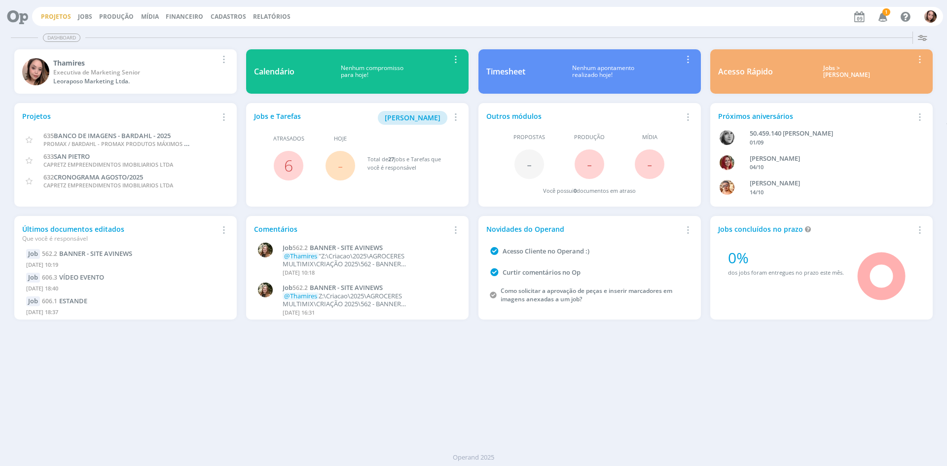
click at [43, 13] on link "Projetos" at bounding box center [56, 16] width 30 height 8
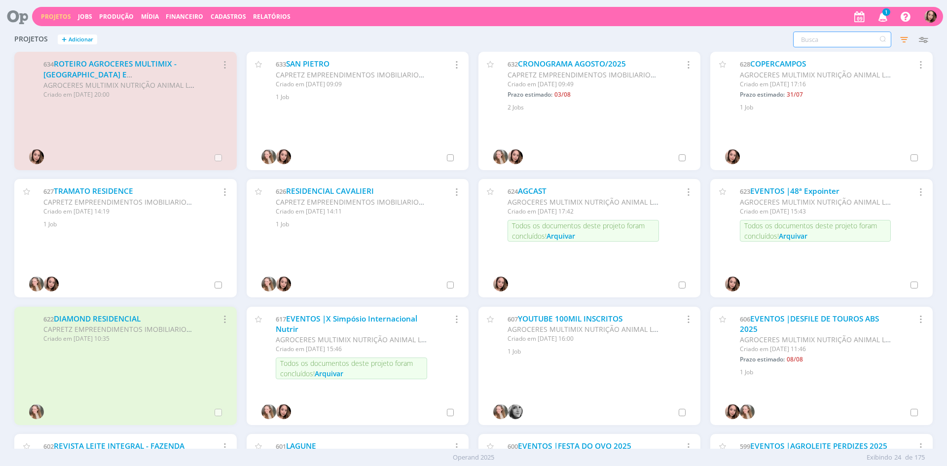
click at [851, 38] on input "text" at bounding box center [842, 40] width 98 height 16
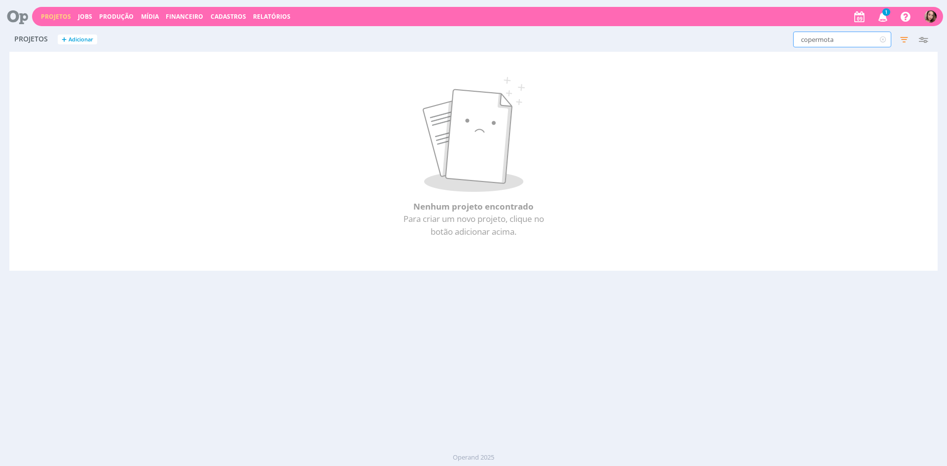
drag, startPoint x: 824, startPoint y: 41, endPoint x: 814, endPoint y: 41, distance: 9.9
click at [814, 41] on input "copermota" at bounding box center [842, 40] width 98 height 16
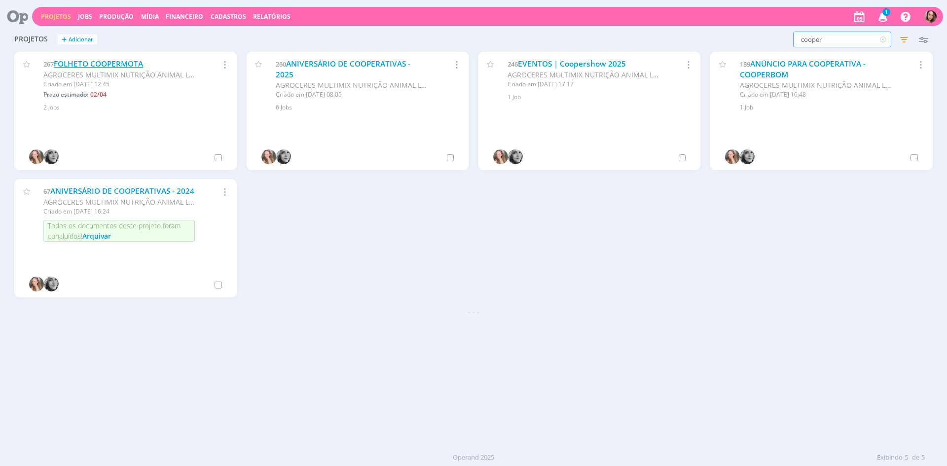
type input "cooper"
click at [85, 64] on link "FOLHETO COOPERMOTA" at bounding box center [98, 64] width 89 height 10
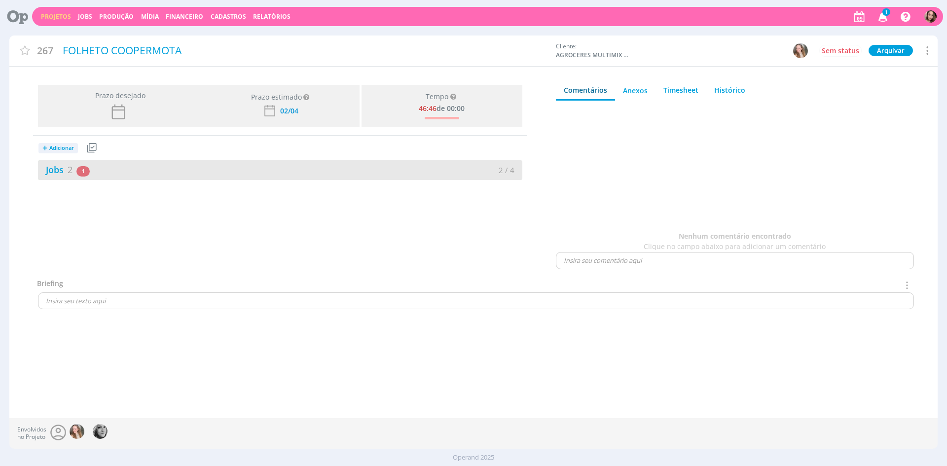
click at [269, 171] on div "Jobs 2 1 atrasado" at bounding box center [159, 169] width 242 height 13
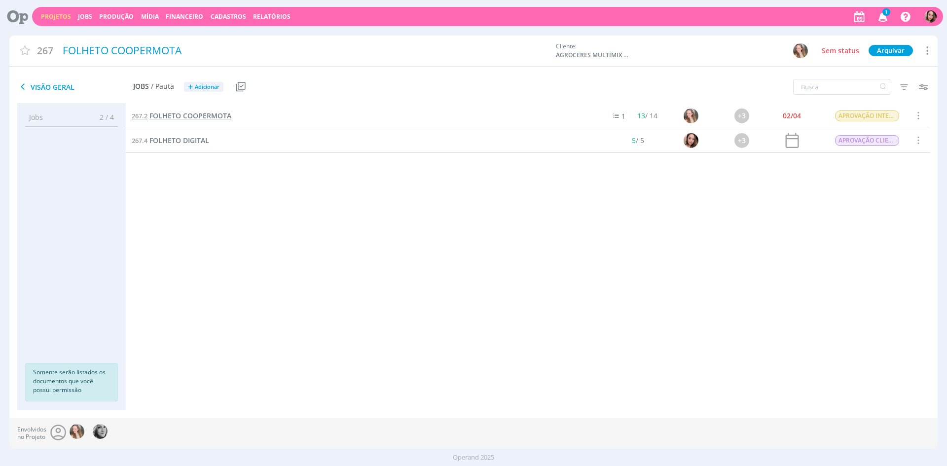
click at [209, 117] on span "FOLHETO COOPERMOTA" at bounding box center [191, 115] width 82 height 9
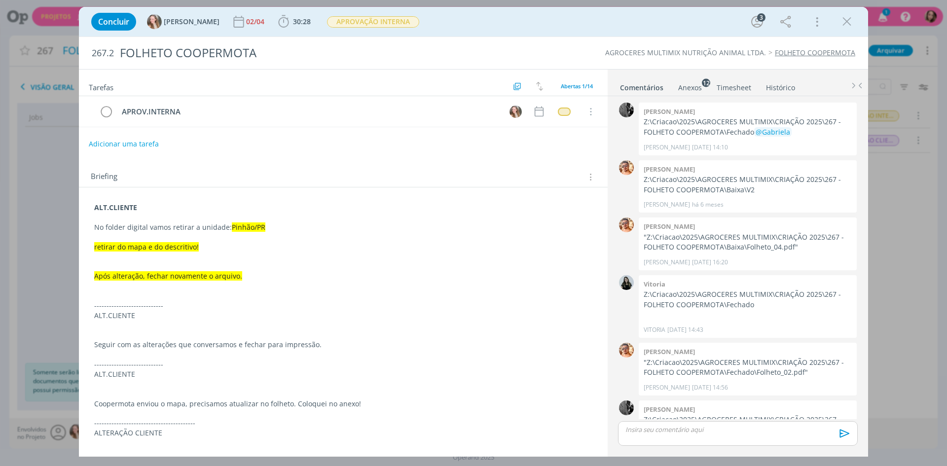
scroll to position [161, 0]
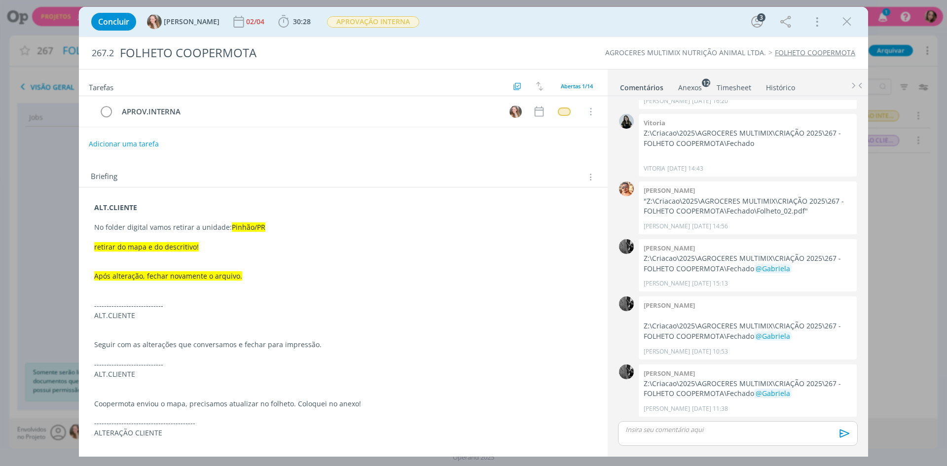
click at [702, 90] on link "Anexos 12" at bounding box center [690, 85] width 25 height 14
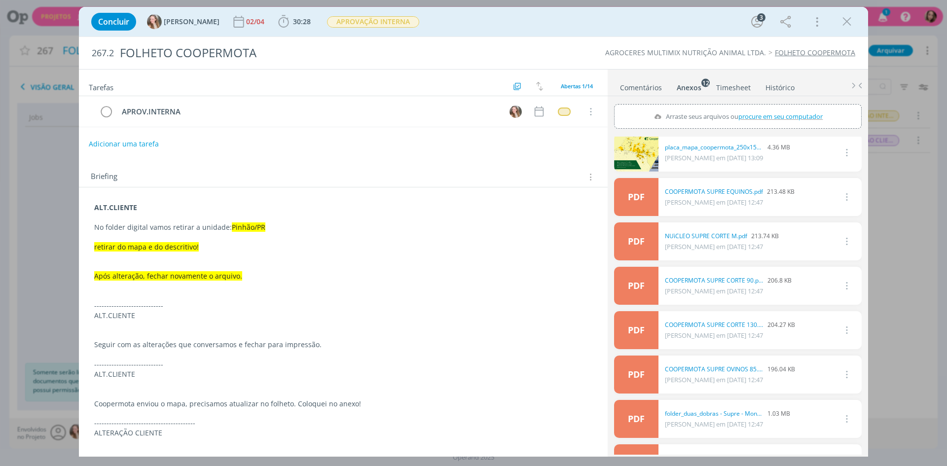
scroll to position [0, 0]
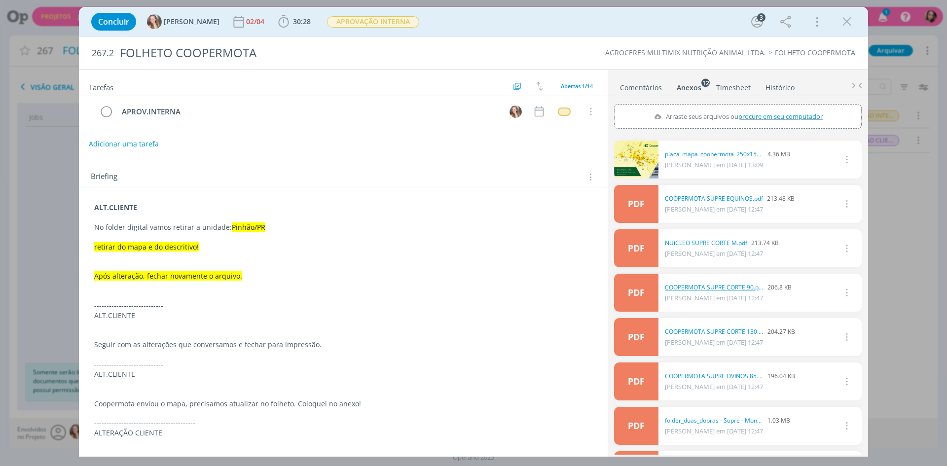
click at [752, 288] on link "COOPERMOTA SUPRE CORTE 90.pdf" at bounding box center [714, 287] width 99 height 9
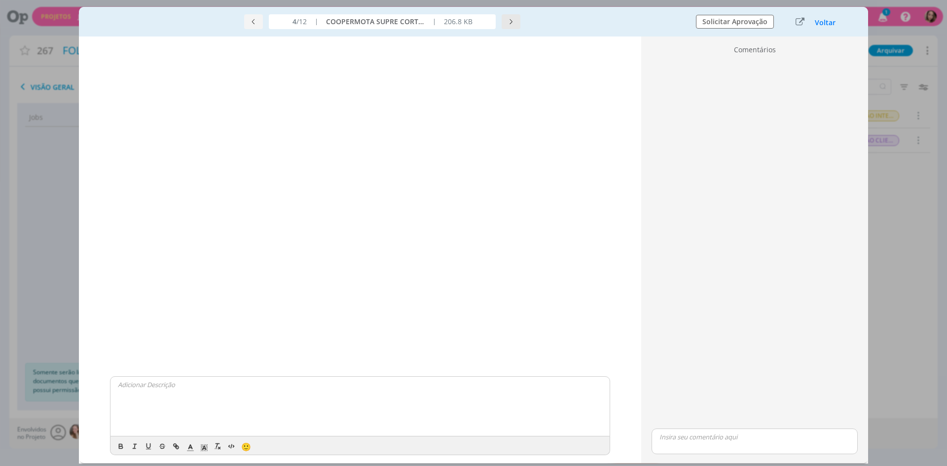
click at [511, 21] on icon "dialog" at bounding box center [511, 21] width 7 height 7
click at [807, 20] on div "Voltar" at bounding box center [817, 21] width 62 height 13
click at [816, 23] on button "Voltar" at bounding box center [826, 23] width 22 height 8
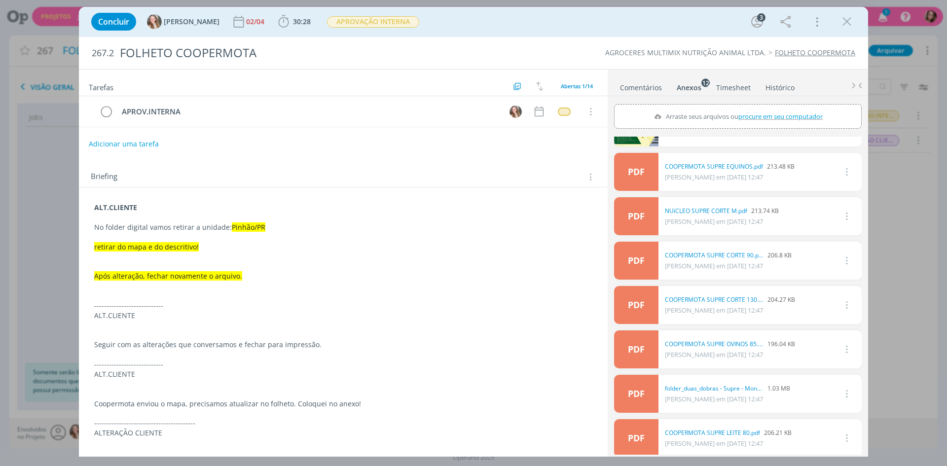
scroll to position [49, 0]
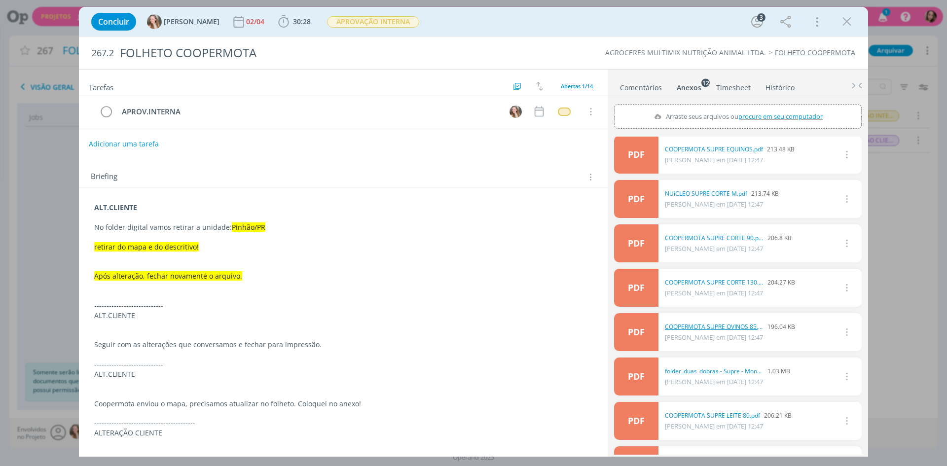
click at [738, 328] on link "COOPERMOTA SUPRE OVINOS 85.pdf" at bounding box center [714, 327] width 99 height 9
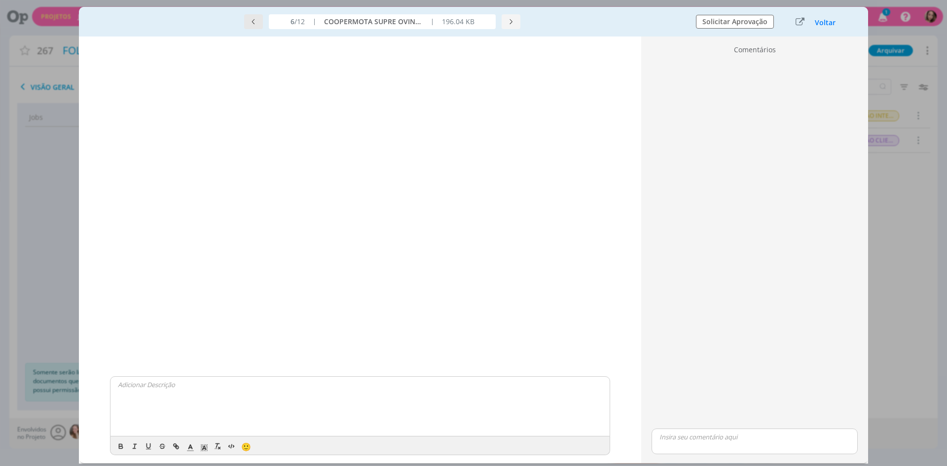
click at [253, 23] on icon "dialog" at bounding box center [253, 21] width 7 height 7
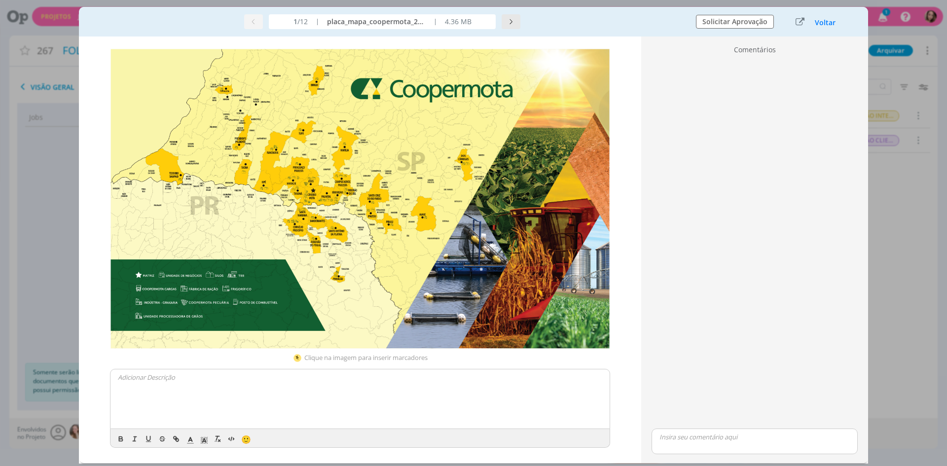
click at [513, 23] on icon "dialog" at bounding box center [511, 21] width 7 height 7
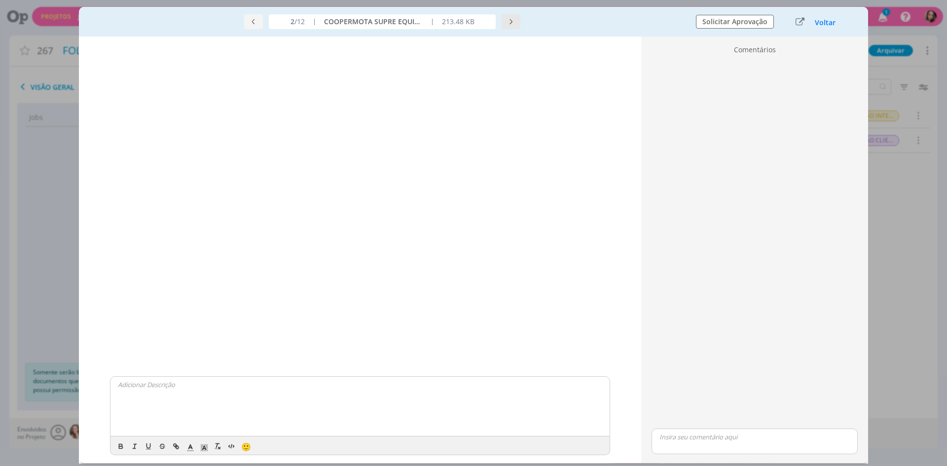
click at [510, 24] on icon "dialog" at bounding box center [511, 21] width 7 height 7
click at [508, 18] on icon "dialog" at bounding box center [511, 21] width 7 height 7
click at [513, 22] on icon "dialog" at bounding box center [511, 21] width 7 height 7
click at [517, 27] on button "dialog" at bounding box center [511, 21] width 19 height 15
click at [513, 23] on icon "dialog" at bounding box center [511, 21] width 7 height 7
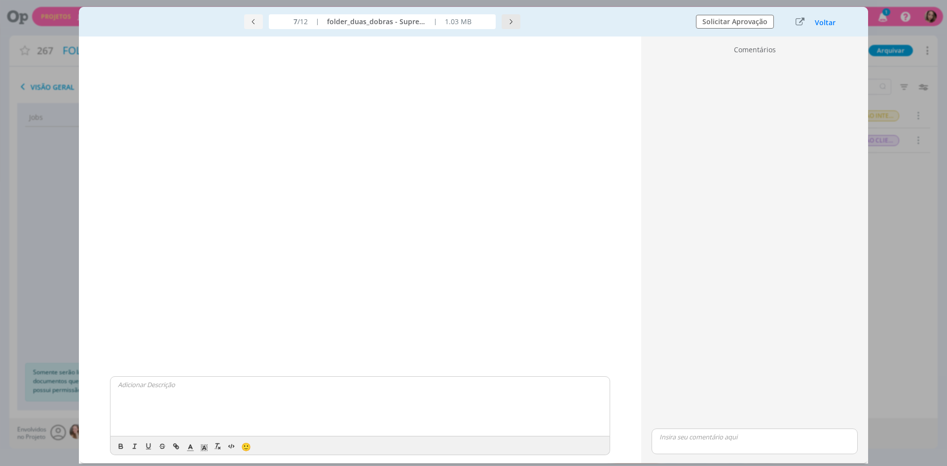
click at [513, 23] on icon "dialog" at bounding box center [511, 21] width 7 height 7
click at [509, 20] on icon "dialog" at bounding box center [511, 21] width 7 height 7
click at [510, 20] on icon "dialog" at bounding box center [511, 21] width 7 height 7
click at [505, 21] on button "dialog" at bounding box center [511, 21] width 19 height 15
click at [509, 20] on icon "dialog" at bounding box center [511, 21] width 7 height 7
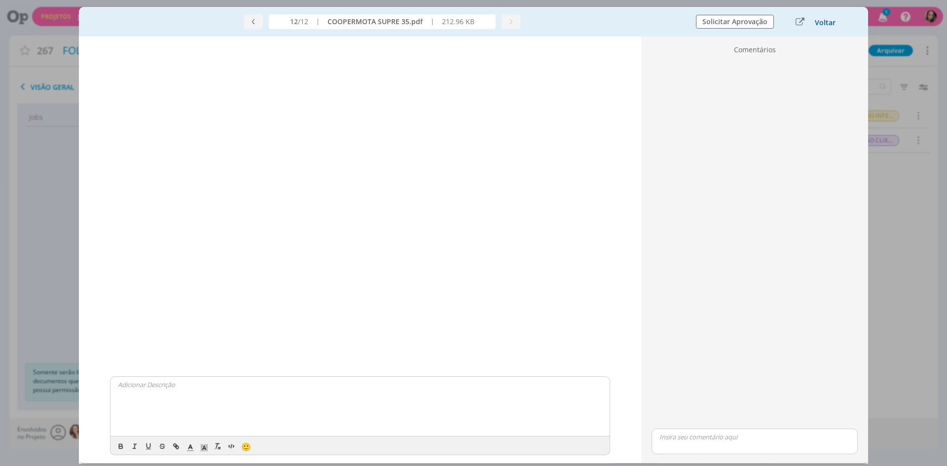
click at [817, 21] on button "Voltar" at bounding box center [826, 23] width 22 height 8
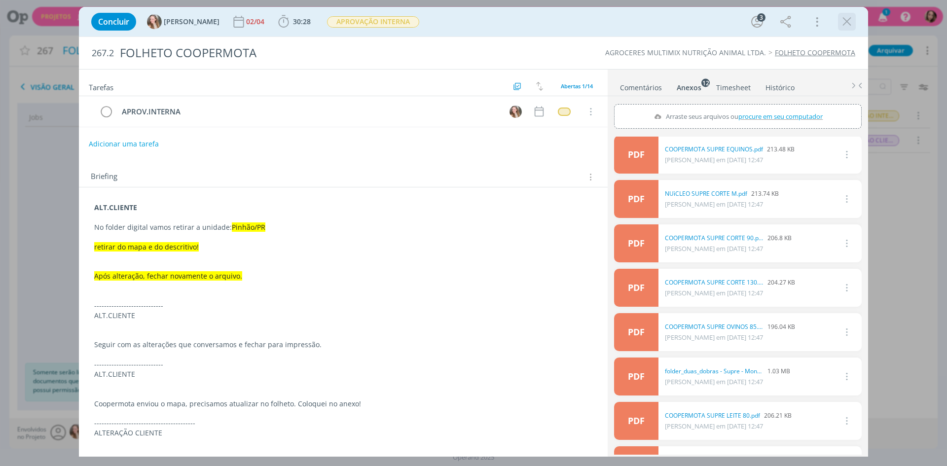
click at [850, 23] on icon "dialog" at bounding box center [847, 21] width 15 height 15
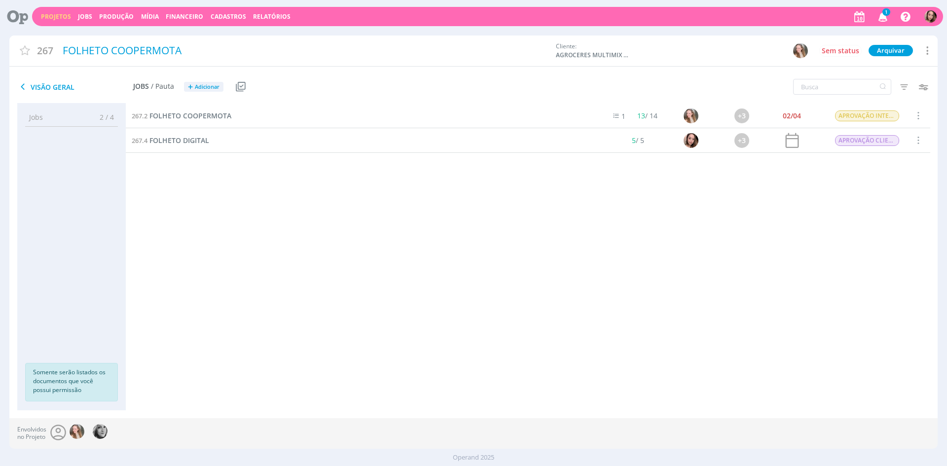
click at [883, 17] on icon "button" at bounding box center [883, 16] width 17 height 17
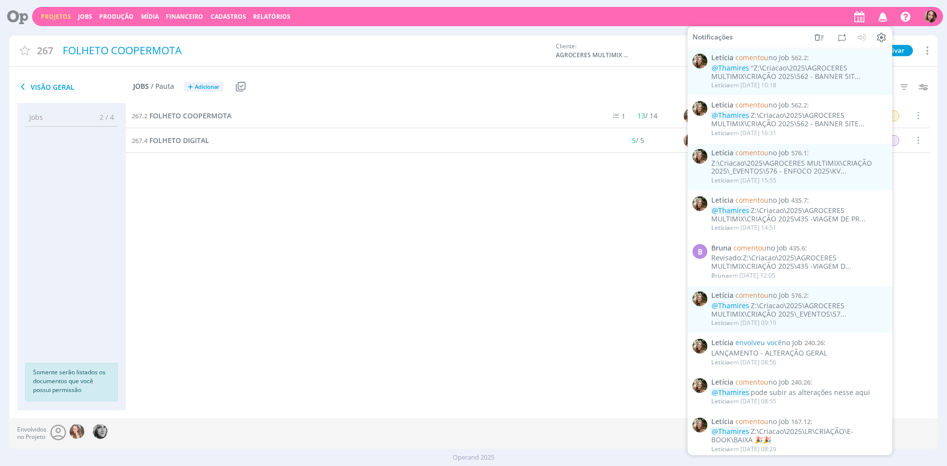
click at [568, 261] on div "267.2 FOLHETO COOPERMOTA 1 13 / 14 +3 02/04 APROVAÇÃO INTERNA Selecionar Conclu…" at bounding box center [528, 247] width 805 height 287
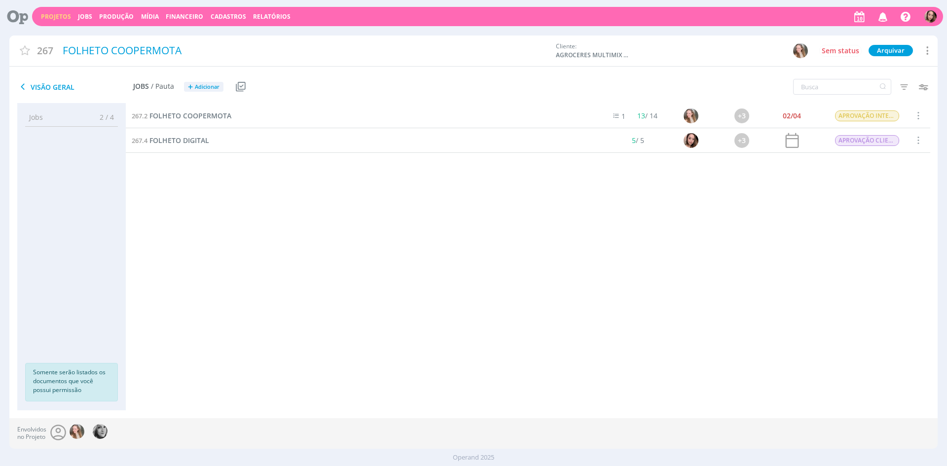
click at [49, 21] on div "Projetos Jobs Produção Mídia Financeiro Cadastros Relatórios Notificações Letíc…" at bounding box center [487, 16] width 911 height 19
click at [51, 18] on link "Projetos" at bounding box center [56, 16] width 30 height 8
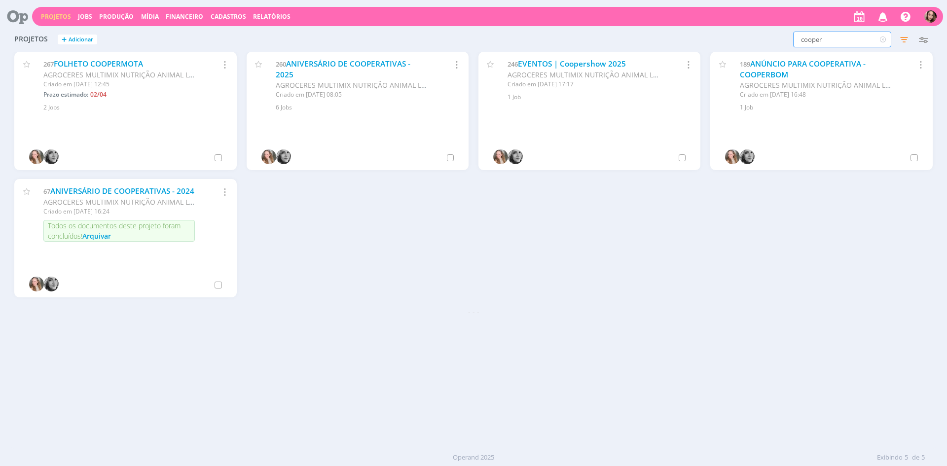
click at [856, 43] on input "cooper" at bounding box center [842, 40] width 98 height 16
type input "eventos"
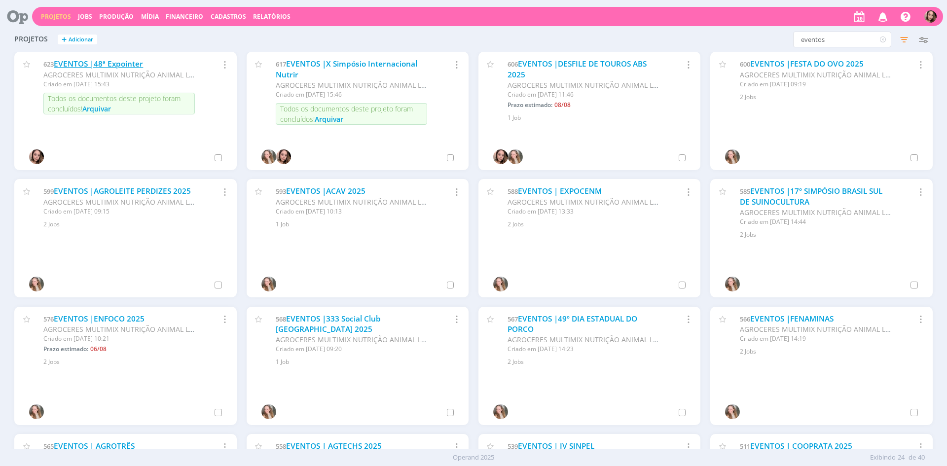
click at [107, 64] on link "EVENTOS |48ª Expointer" at bounding box center [98, 64] width 89 height 10
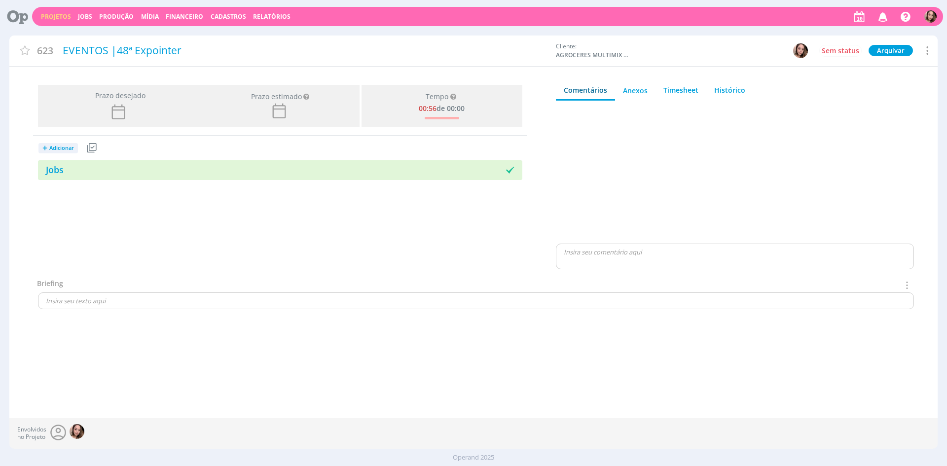
click at [927, 49] on icon at bounding box center [927, 50] width 12 height 13
click at [793, 103] on div "Duplicar" at bounding box center [854, 104] width 157 height 17
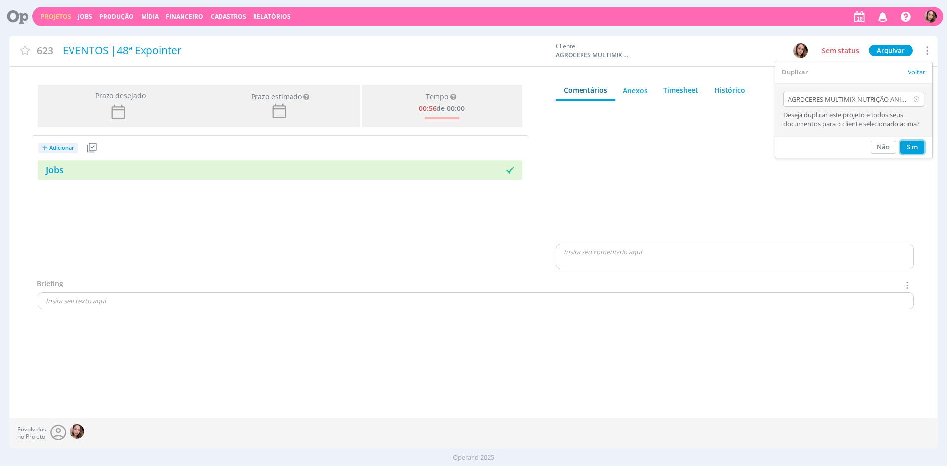
click at [920, 150] on button "Sim" at bounding box center [913, 147] width 24 height 13
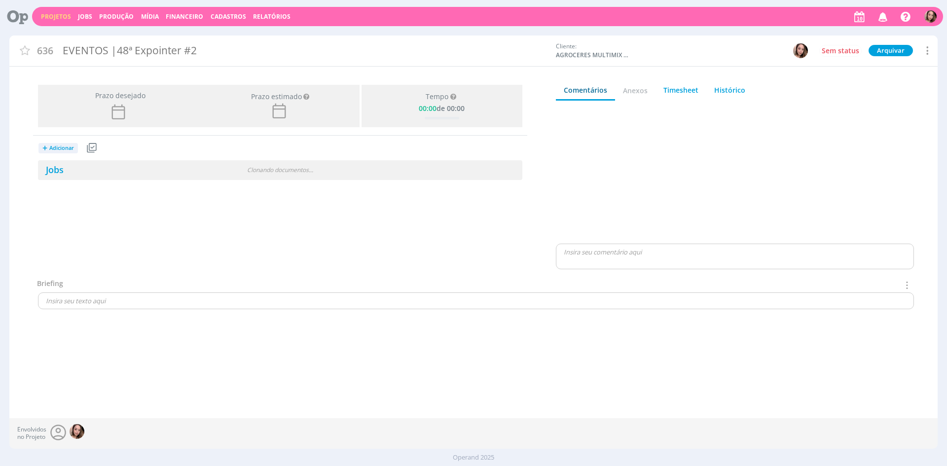
click at [124, 47] on div "EVENTOS |48ª Expointer #2" at bounding box center [305, 50] width 492 height 23
click at [183, 56] on div "EVENTOS |48ª Expointer #2" at bounding box center [305, 50] width 492 height 23
click at [156, 44] on div "EVENTOS |48ª Expointer #2" at bounding box center [305, 51] width 492 height 25
drag, startPoint x: 119, startPoint y: 51, endPoint x: 207, endPoint y: 56, distance: 88.0
click at [207, 56] on div "EVENTOS |48ª Expointer #2" at bounding box center [305, 51] width 492 height 25
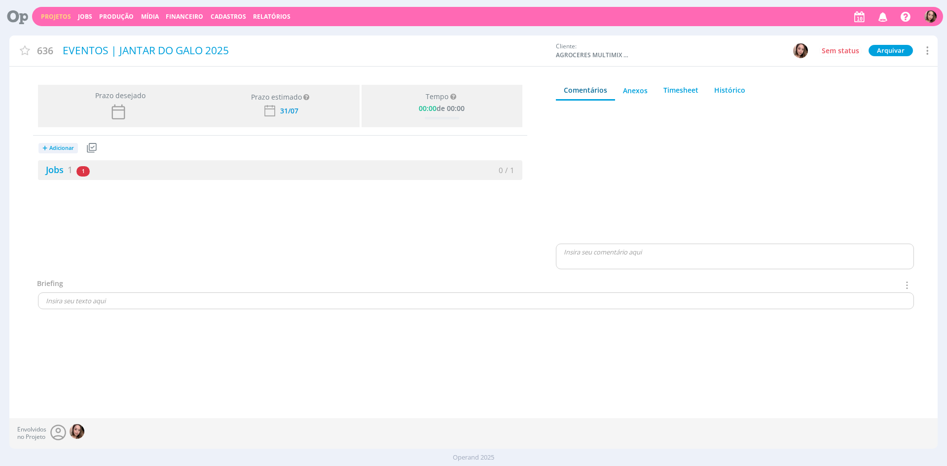
click at [207, 261] on div "Prazo desejado Prazo estimado Prazo estimado é a maior data dentre todos os job…" at bounding box center [280, 179] width 542 height 197
click at [62, 169] on link "Jobs 1" at bounding box center [55, 170] width 35 height 12
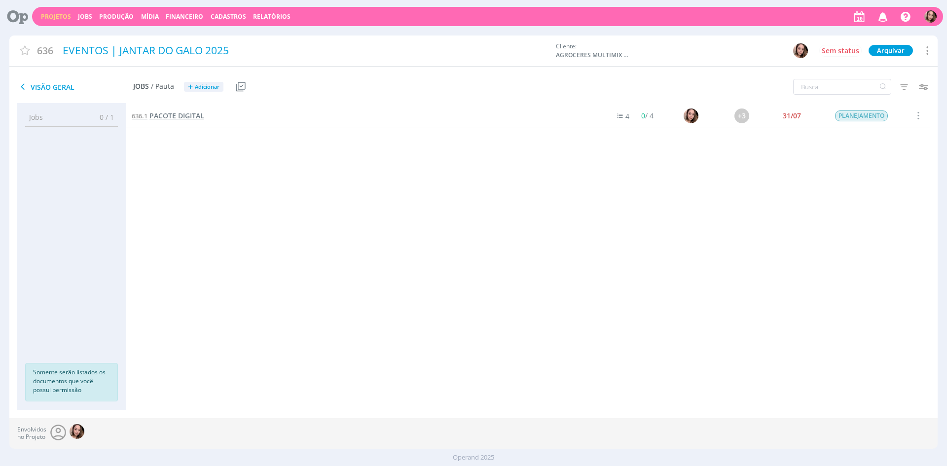
click at [157, 114] on span "PACOTE DIGITAL" at bounding box center [177, 115] width 55 height 9
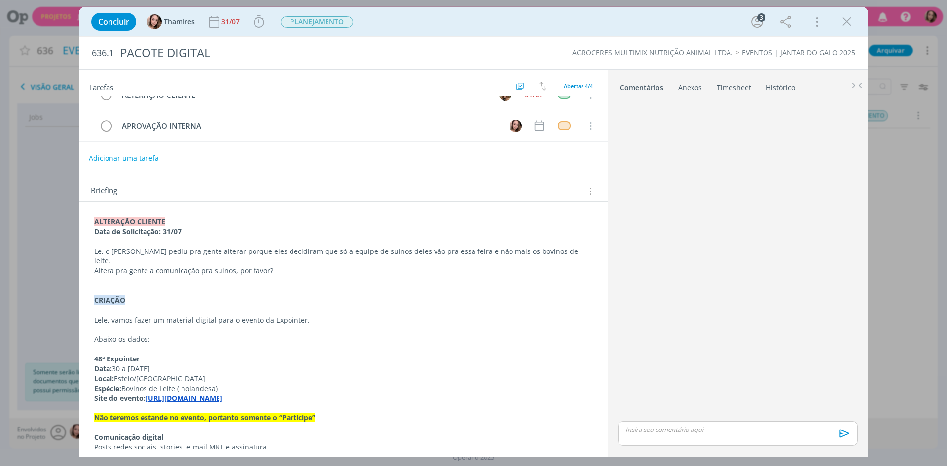
scroll to position [80, 0]
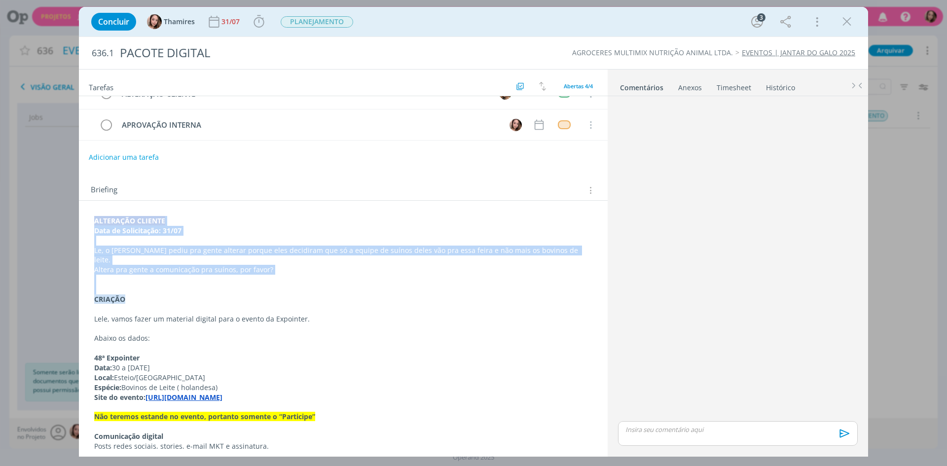
drag, startPoint x: 90, startPoint y: 224, endPoint x: 428, endPoint y: 277, distance: 342.6
click at [428, 277] on div "ALTERAÇÃO CLIENTE Data de Solicitação: 31/07 Le, o Alex pediu pra gente alterar…" at bounding box center [343, 334] width 513 height 242
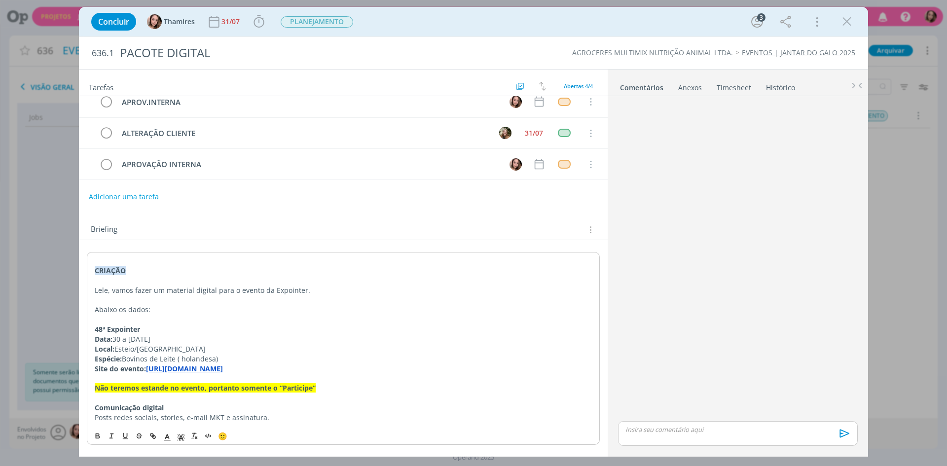
scroll to position [31, 0]
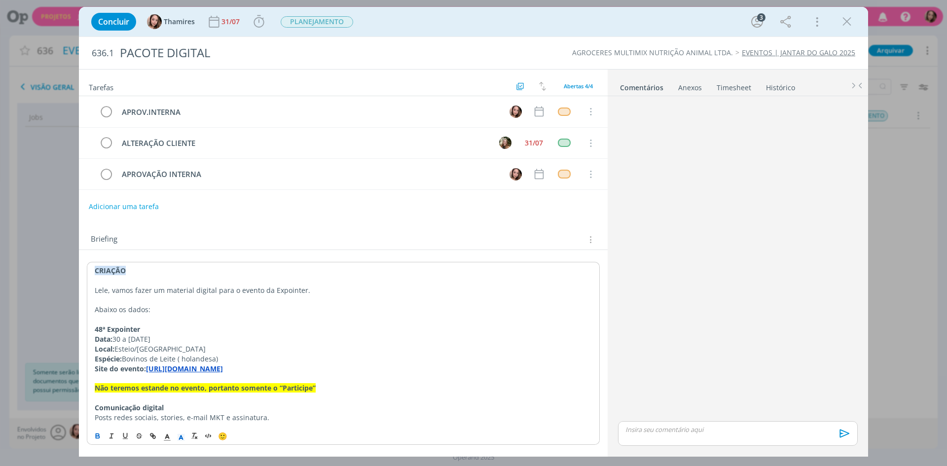
click at [192, 294] on p "Lele, vamos fazer um material digital para o evento da Expointer." at bounding box center [343, 291] width 497 height 10
click at [134, 289] on p "Lele, vamos fazer um material digital para o evento da Expointer." at bounding box center [343, 291] width 497 height 10
drag, startPoint x: 302, startPoint y: 294, endPoint x: 332, endPoint y: 292, distance: 29.2
click at [332, 292] on p "Lele, vamos precisar fazer um material digital para o evento da Expointer." at bounding box center [343, 291] width 497 height 10
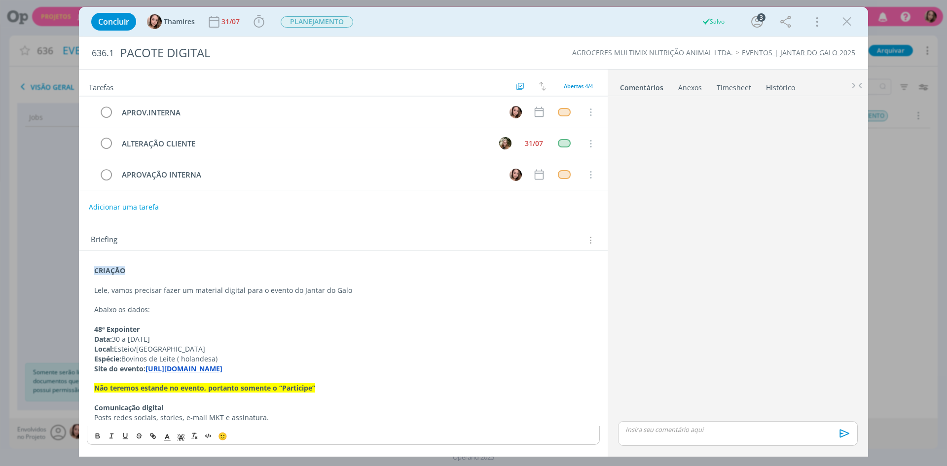
click at [297, 292] on p "Lele, vamos precisar fazer um material digital para o evento do Jantar do Galo" at bounding box center [343, 291] width 498 height 10
drag, startPoint x: 92, startPoint y: 333, endPoint x: 344, endPoint y: 376, distance: 256.3
click at [344, 376] on div "CRIAÇÃO Lele, vamos precisar fazer um material digital para o evento do 179º Ja…" at bounding box center [343, 345] width 513 height 164
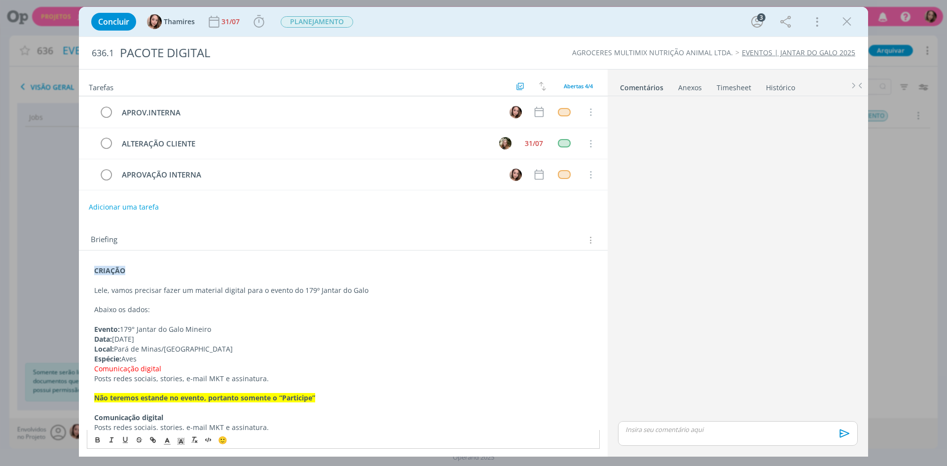
scroll to position [40, 0]
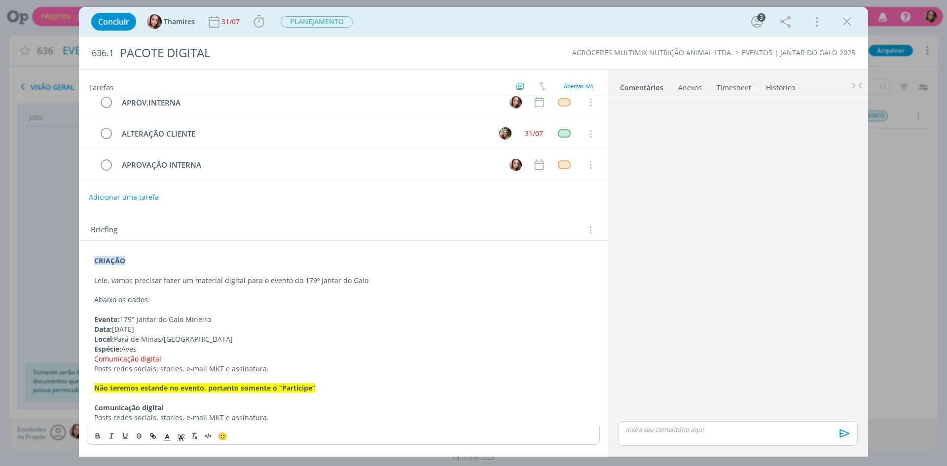
click at [143, 349] on p "Espécie: Aves" at bounding box center [343, 349] width 498 height 10
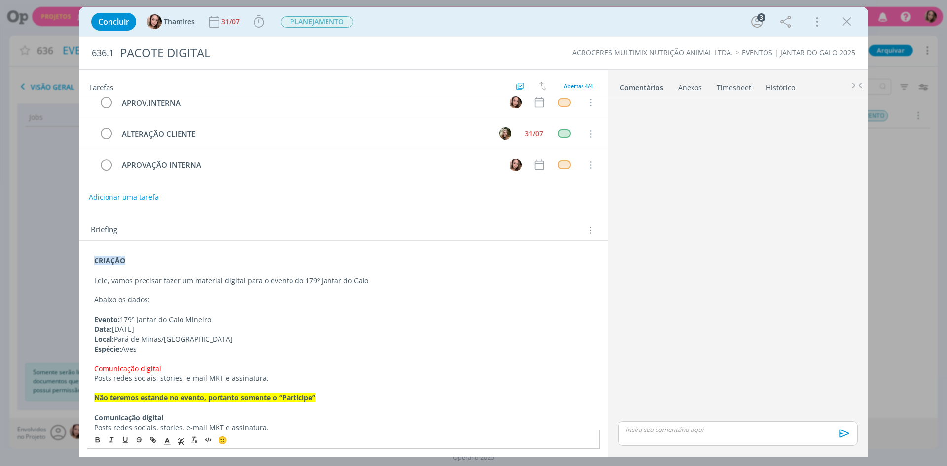
scroll to position [50, 0]
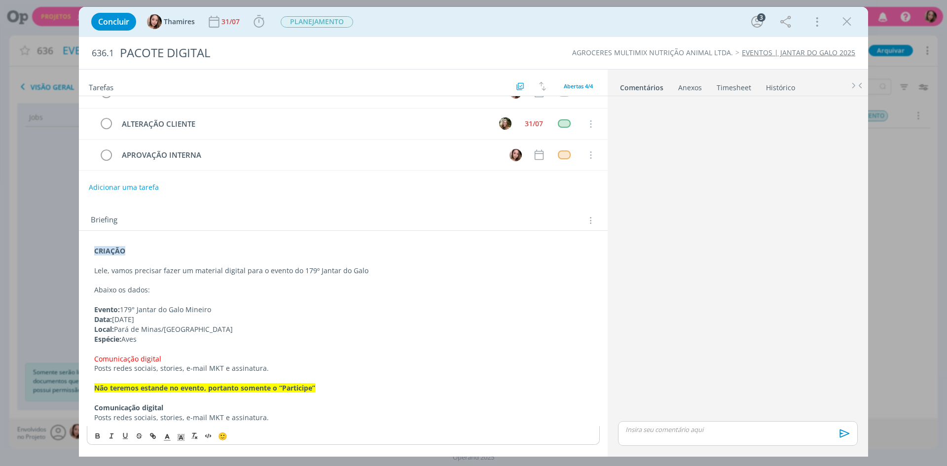
click at [301, 389] on strong "Não teremos estande no evento, portanto somente o “Participe”" at bounding box center [204, 387] width 221 height 9
click at [152, 411] on strong "Comunicação digital" at bounding box center [128, 407] width 69 height 9
drag, startPoint x: 93, startPoint y: 417, endPoint x: 270, endPoint y: 415, distance: 176.7
click at [270, 415] on div "CRIAÇÃO Lele, vamos precisar fazer um material digital para o evento do 179º Ja…" at bounding box center [343, 335] width 513 height 184
click at [270, 415] on p "Posts redes sociais, stories, e-mail MKT e assinatura." at bounding box center [343, 418] width 498 height 10
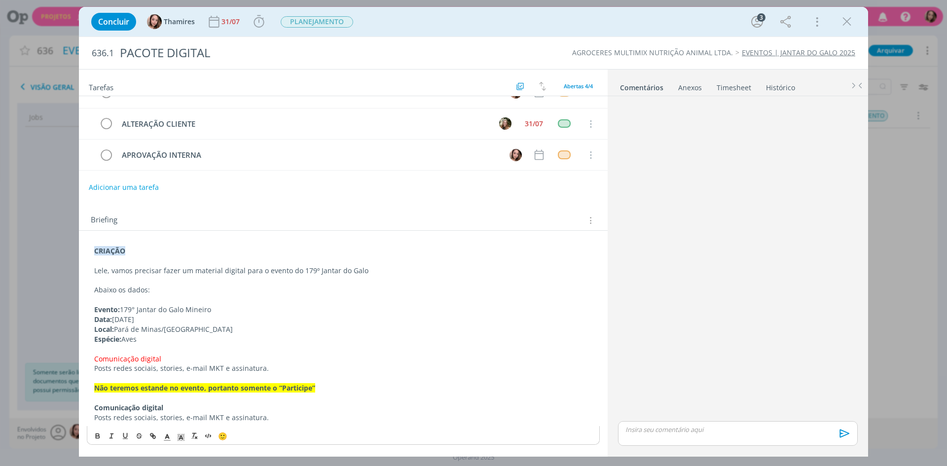
click at [288, 418] on p "Posts redes sociais, stories, e-mail MKT e assinatura." at bounding box center [343, 418] width 498 height 10
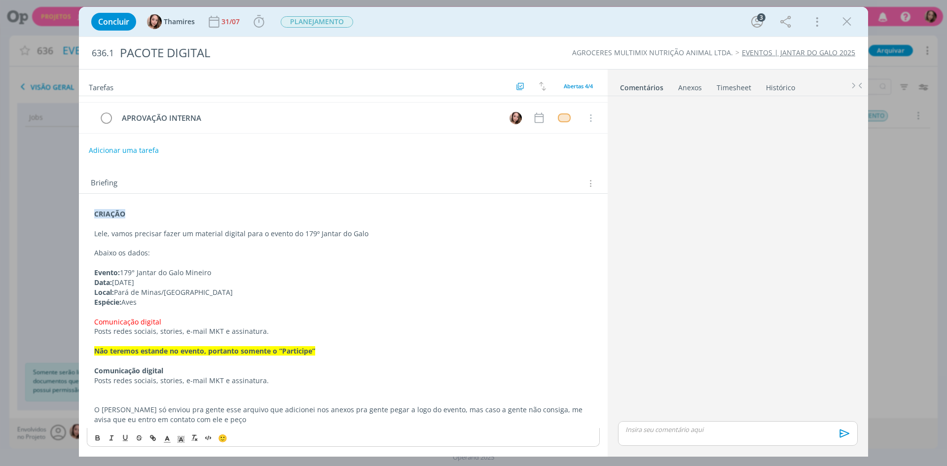
scroll to position [89, 0]
click at [513, 406] on p "O Alex só enviou pra gente esse arquivo que adicionei nos anexos pra gente pega…" at bounding box center [343, 413] width 498 height 20
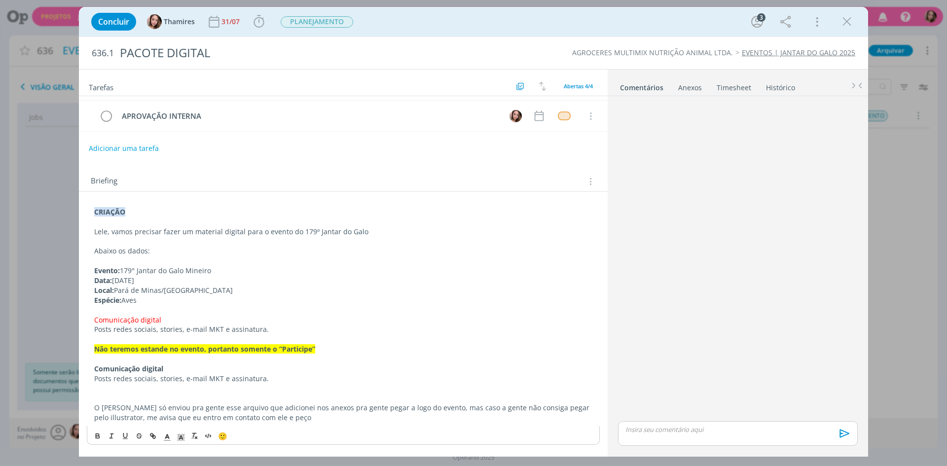
click at [108, 421] on p "O Alex só enviou pra gente esse arquivo que adicionei nos anexos pra gente pega…" at bounding box center [343, 413] width 498 height 20
click at [284, 417] on p "O Alex só enviou pra gente esse arquivo que adicionei nos anexos pra gente pega…" at bounding box center [343, 413] width 498 height 20
click at [465, 405] on p "O Alex só enviou pra gente esse arquivo que adicionei nos anexos pra gente pega…" at bounding box center [343, 413] width 498 height 20
click at [399, 409] on p "O Alex só enviou pra gente esse arquivo que adicionei nos anexos pra gente pega…" at bounding box center [343, 413] width 498 height 20
click at [362, 406] on p "O Alex só enviou pra gente esse arquivo que adicionei nos anexos pra gente pega…" at bounding box center [343, 413] width 498 height 20
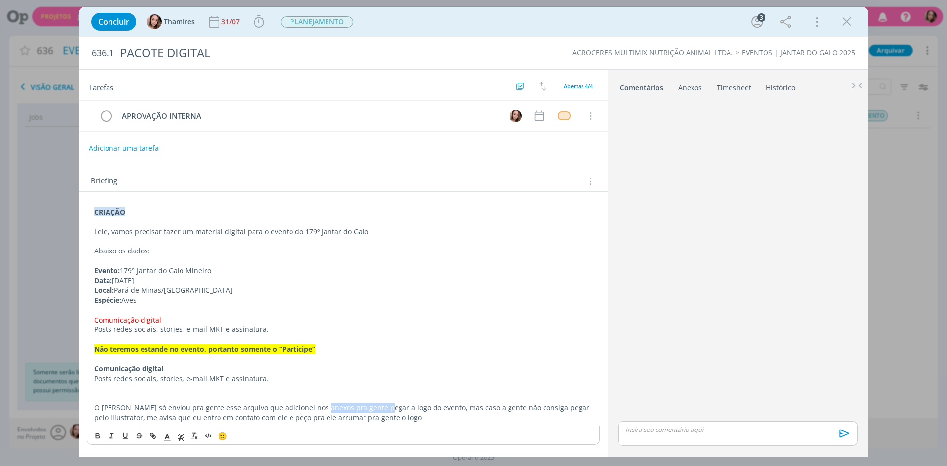
drag, startPoint x: 316, startPoint y: 411, endPoint x: 371, endPoint y: 409, distance: 54.8
click at [371, 409] on p "O Alex só enviou pra gente esse arquivo que adicionei nos anexos pra gente pega…" at bounding box center [343, 413] width 498 height 20
click at [389, 408] on p "O Alex só enviou pra gente esse arquivo que adicionei nos anexos pra gente pega…" at bounding box center [343, 413] width 498 height 20
click at [500, 405] on p "O Alex só enviou pra gente esse arquivo que adicionei nos anexos pra gente pega…" at bounding box center [343, 413] width 498 height 20
click at [480, 409] on p "O Alex só enviou pra gente esse arquivo que adicionei nos anexos pra gente pega…" at bounding box center [343, 413] width 498 height 20
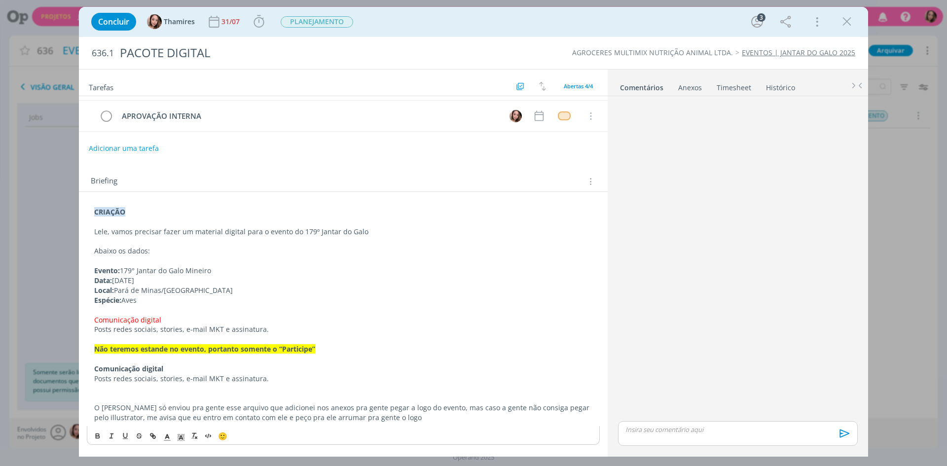
click at [404, 418] on p "O Alex só enviou pra gente esse arquivo que adicionei nos anexos pra gente pega…" at bounding box center [343, 413] width 498 height 20
click at [417, 414] on p "O Alex só enviou pra gente esse arquivo que adicionei nos anexos pra gente pega…" at bounding box center [343, 413] width 498 height 20
click at [418, 412] on p "O Alex só enviou pra gente esse arquivo que adicionei nos anexos pra gente pega…" at bounding box center [343, 413] width 498 height 20
click at [414, 420] on p "O Alex só enviou pra gente esse arquivo que adicionei nos anexos pra gente pega…" at bounding box center [343, 413] width 498 height 20
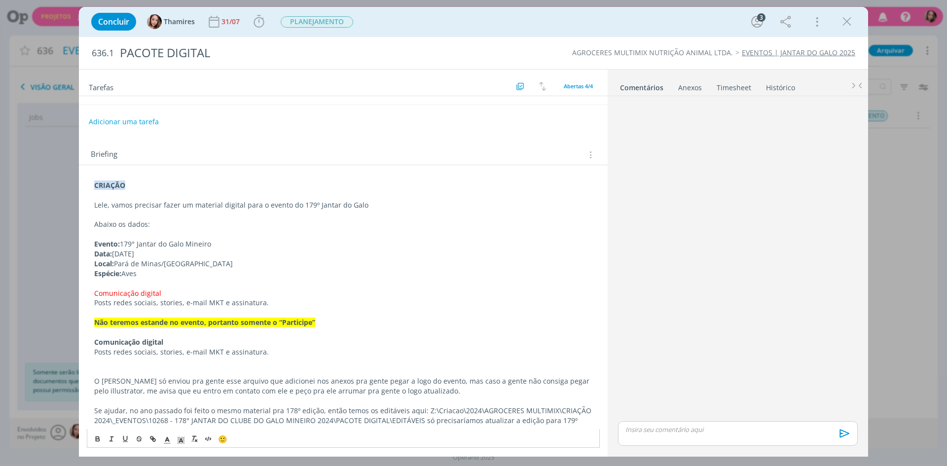
scroll to position [119, 0]
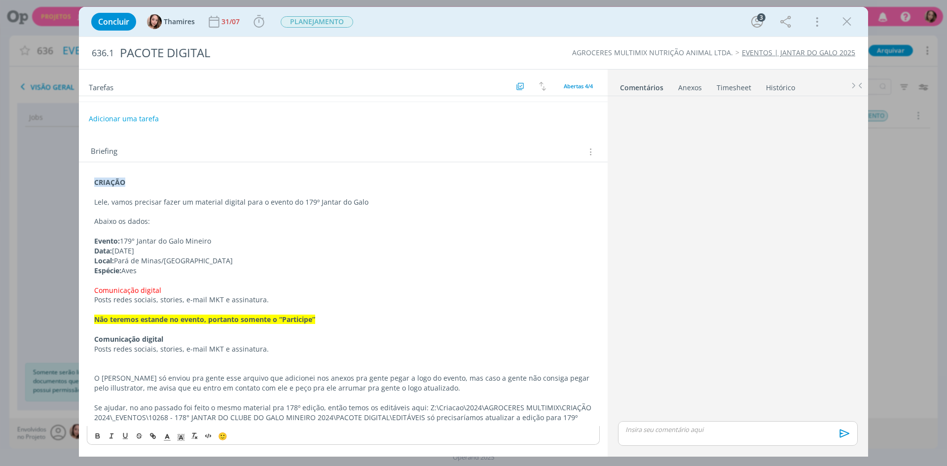
click at [201, 266] on p "Espécie: Aves" at bounding box center [343, 271] width 498 height 10
click at [194, 289] on p "Comunicação digital" at bounding box center [343, 291] width 498 height 10
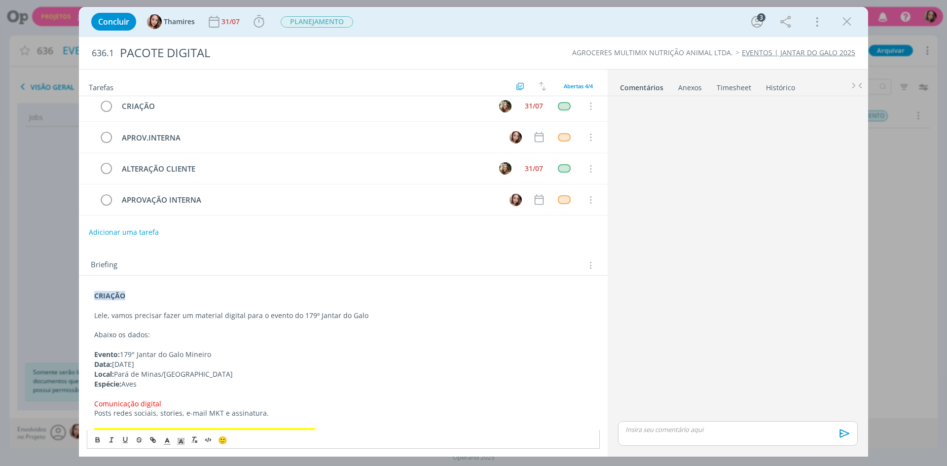
scroll to position [0, 0]
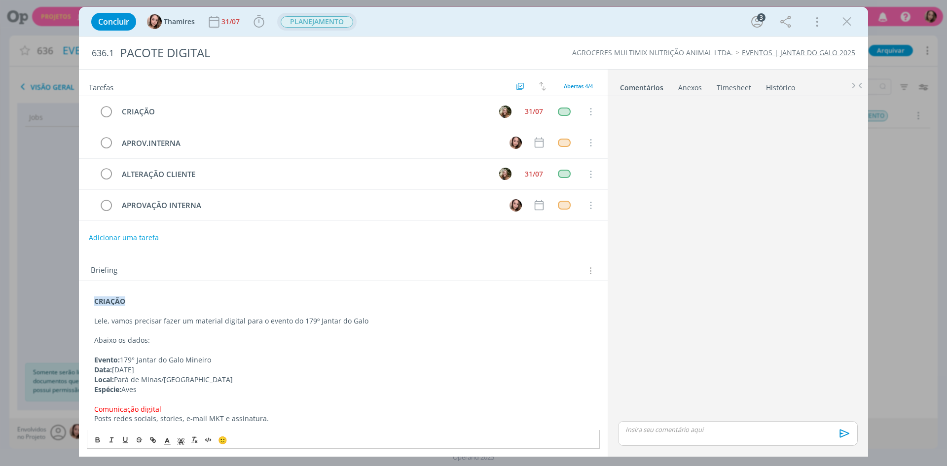
click at [315, 23] on span "PLANEJAMENTO" at bounding box center [317, 21] width 73 height 11
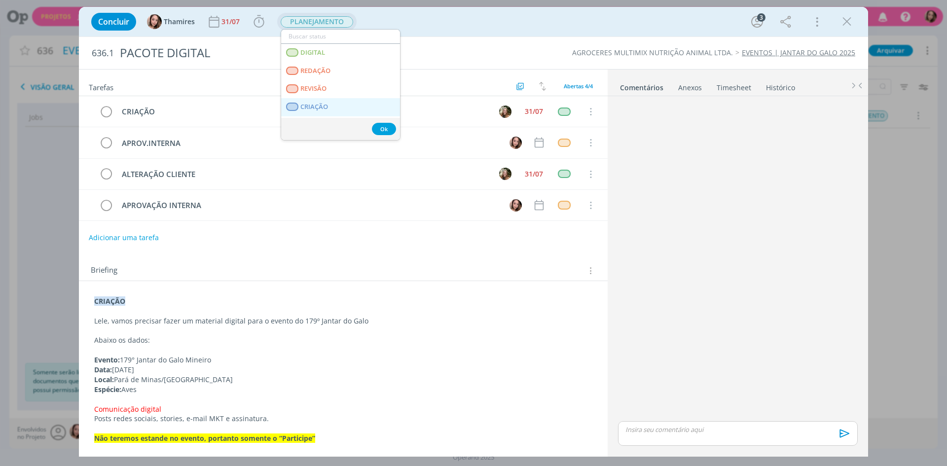
click at [304, 109] on span "CRIAÇÃO" at bounding box center [315, 107] width 28 height 8
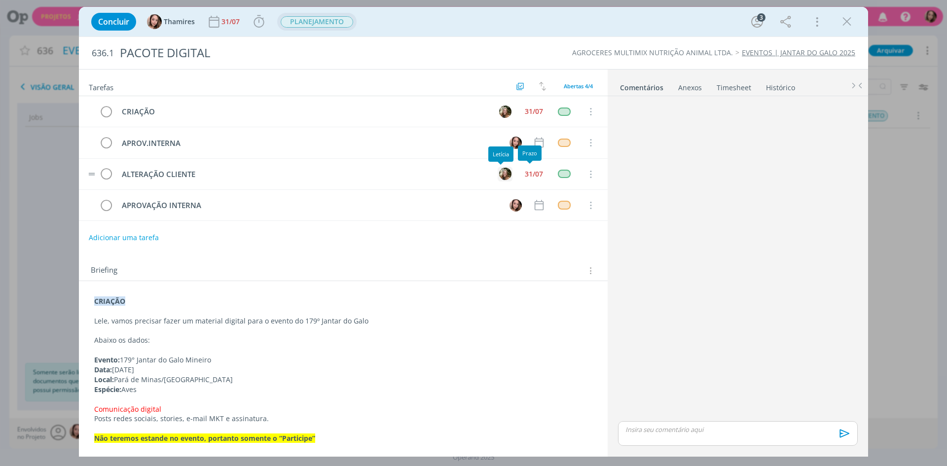
click at [499, 177] on img "dialog" at bounding box center [505, 174] width 12 height 12
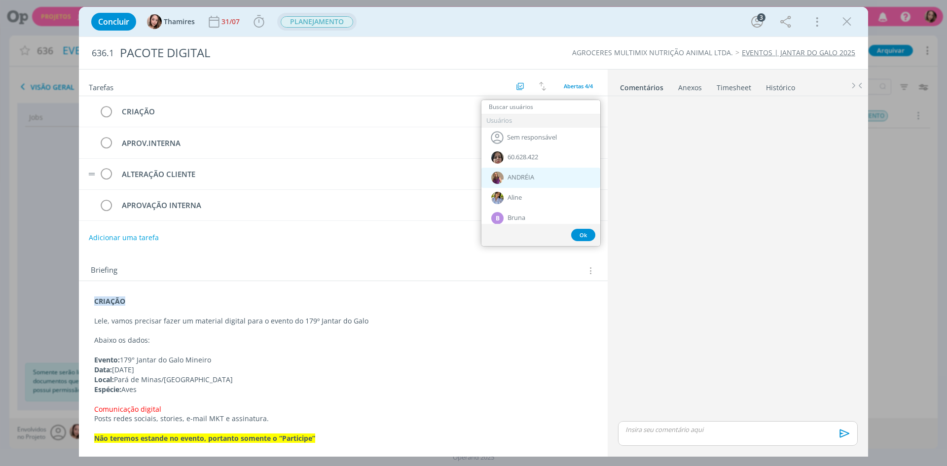
scroll to position [99, 0]
click at [525, 138] on div "Sem responsável" at bounding box center [541, 134] width 119 height 20
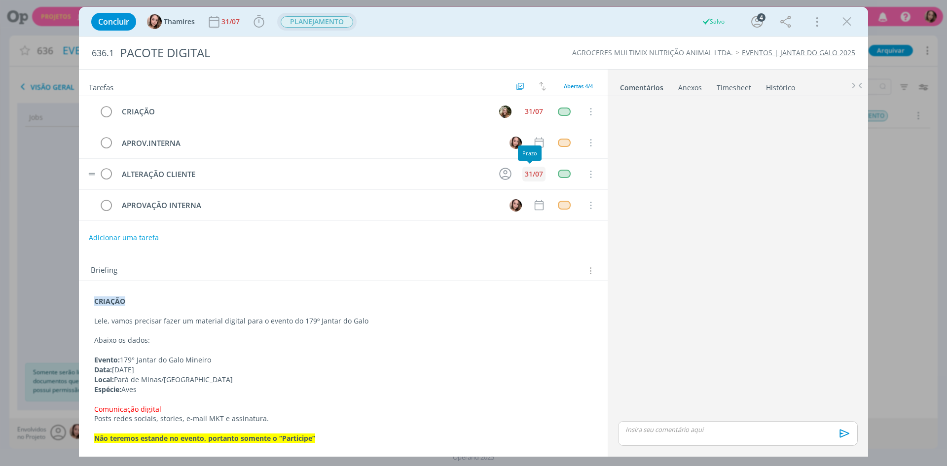
click at [532, 176] on div "31/07" at bounding box center [534, 174] width 18 height 7
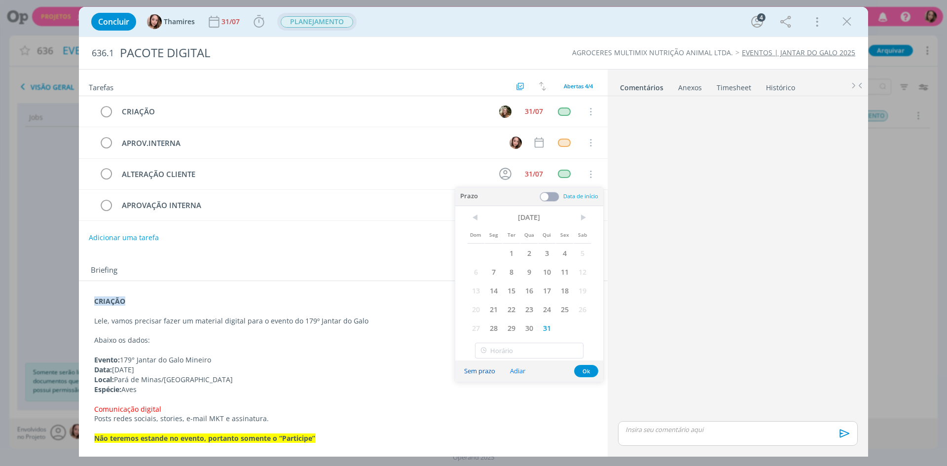
click at [484, 373] on button "Sem prazo" at bounding box center [480, 371] width 44 height 13
click at [582, 387] on button "Ok" at bounding box center [586, 390] width 24 height 12
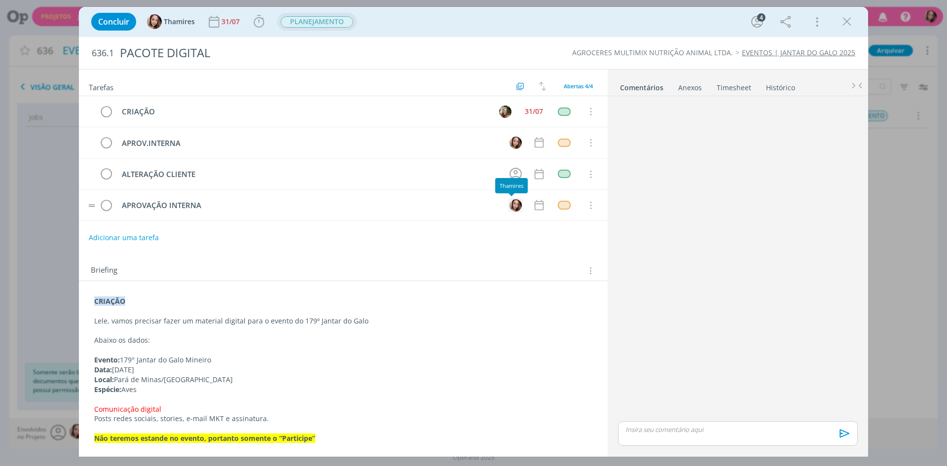
click at [515, 205] on img "dialog" at bounding box center [516, 205] width 12 height 12
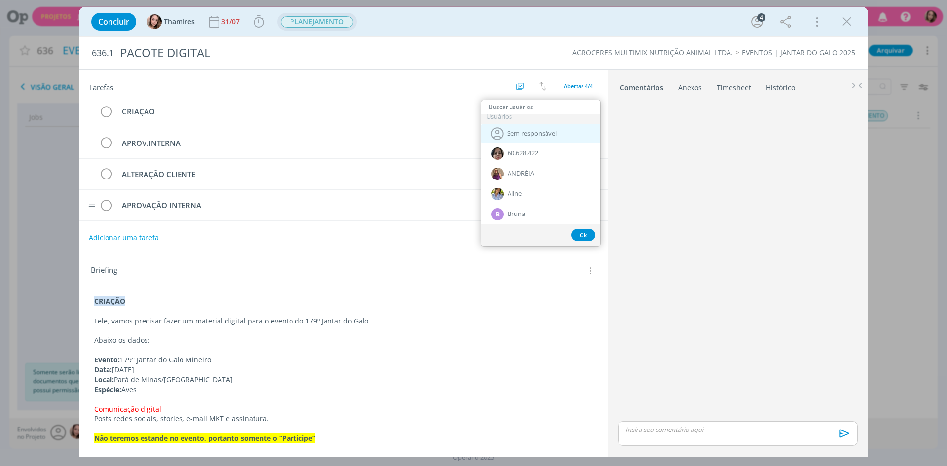
click at [526, 136] on span "Sem responsável" at bounding box center [532, 134] width 50 height 8
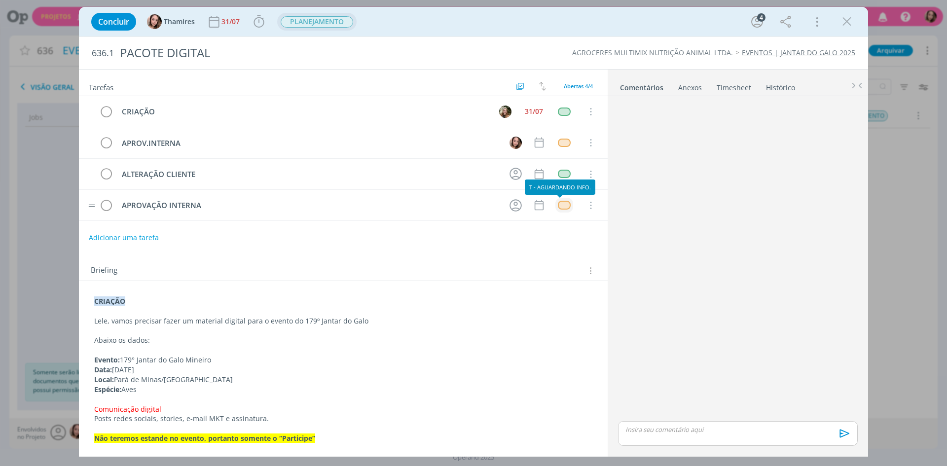
click at [558, 201] on div "dialog" at bounding box center [564, 205] width 12 height 8
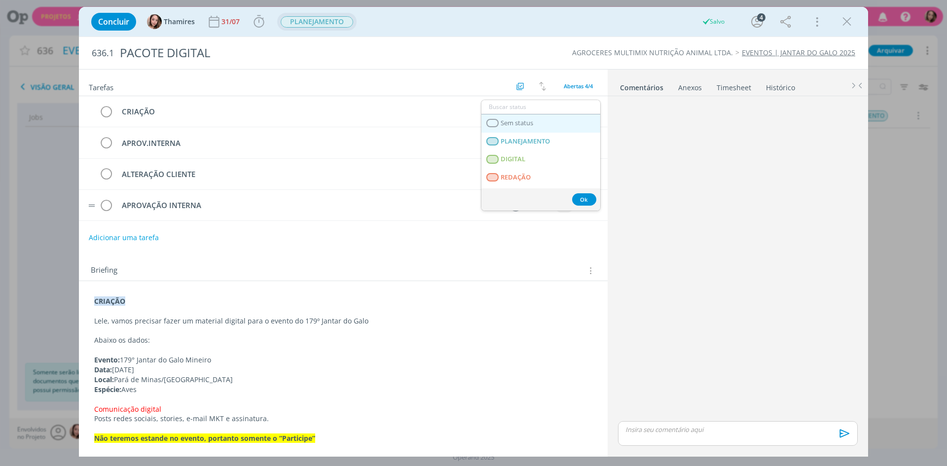
click at [516, 124] on span "Sem status" at bounding box center [517, 123] width 33 height 8
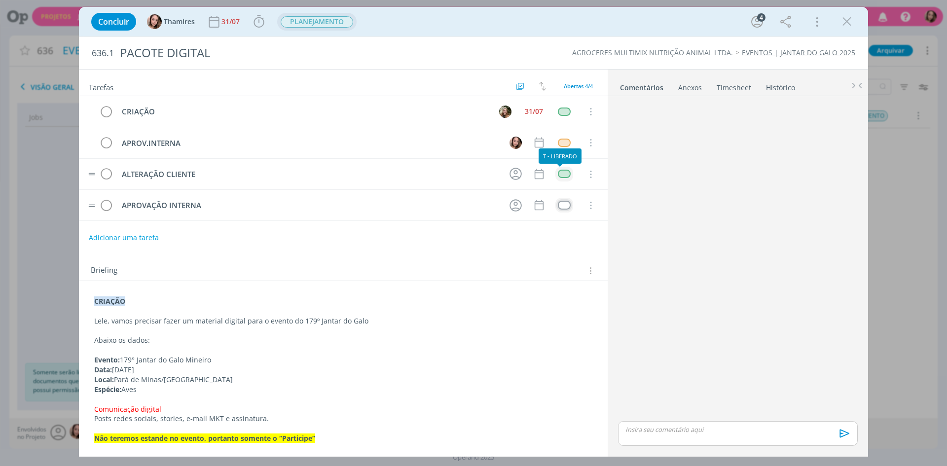
click at [560, 171] on div "dialog" at bounding box center [564, 174] width 12 height 8
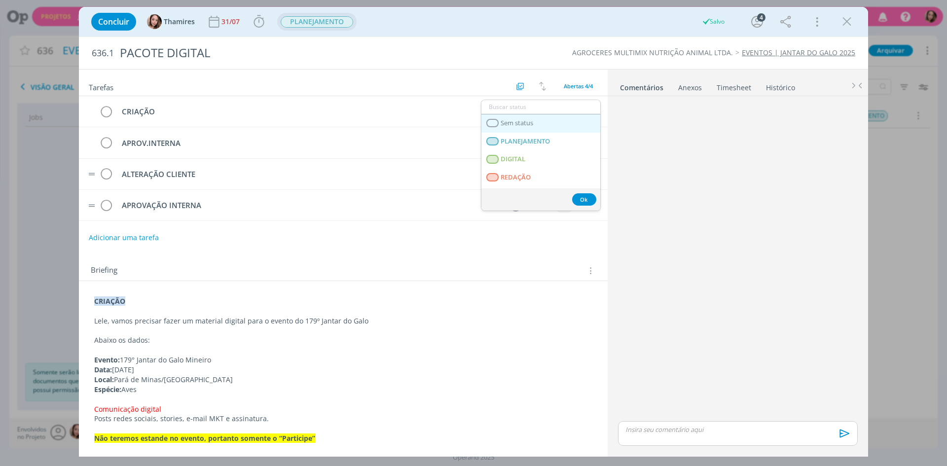
click at [514, 130] on link "Sem status" at bounding box center [541, 123] width 119 height 18
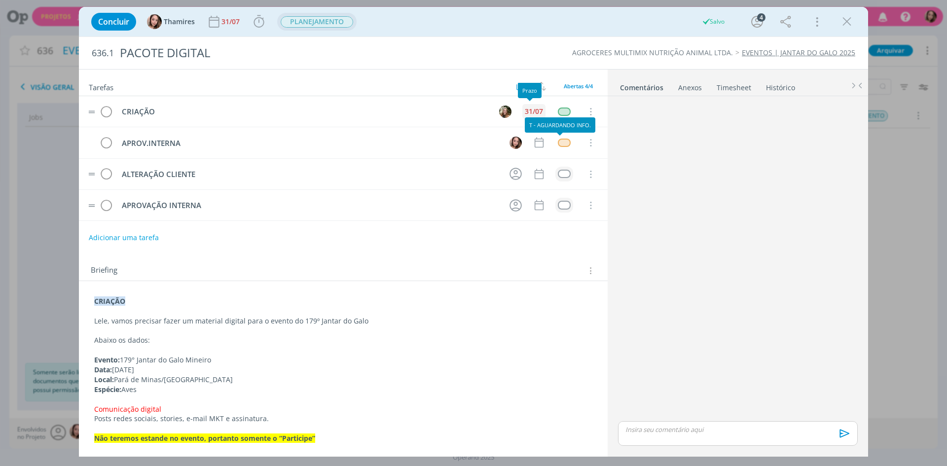
click at [529, 114] on div "31/07" at bounding box center [534, 111] width 18 height 7
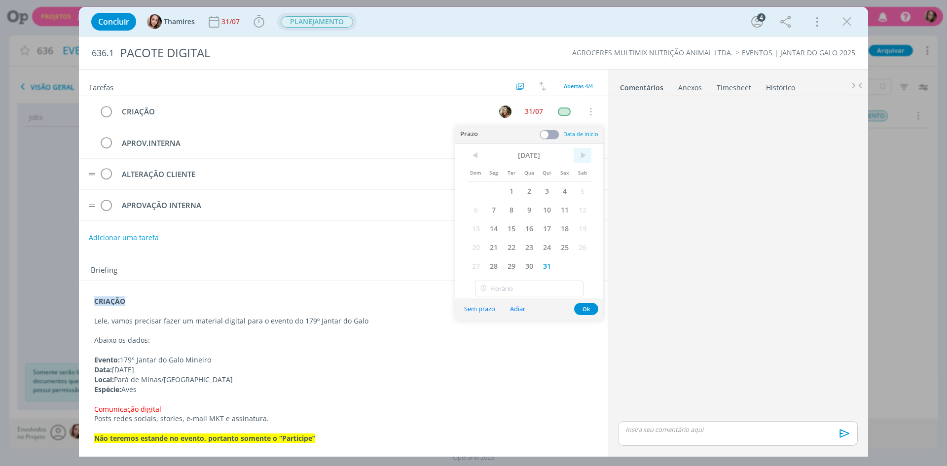
click at [582, 153] on span ">" at bounding box center [583, 155] width 18 height 15
click at [494, 224] on span "11" at bounding box center [494, 228] width 18 height 19
click at [583, 330] on button "Ok" at bounding box center [586, 328] width 24 height 12
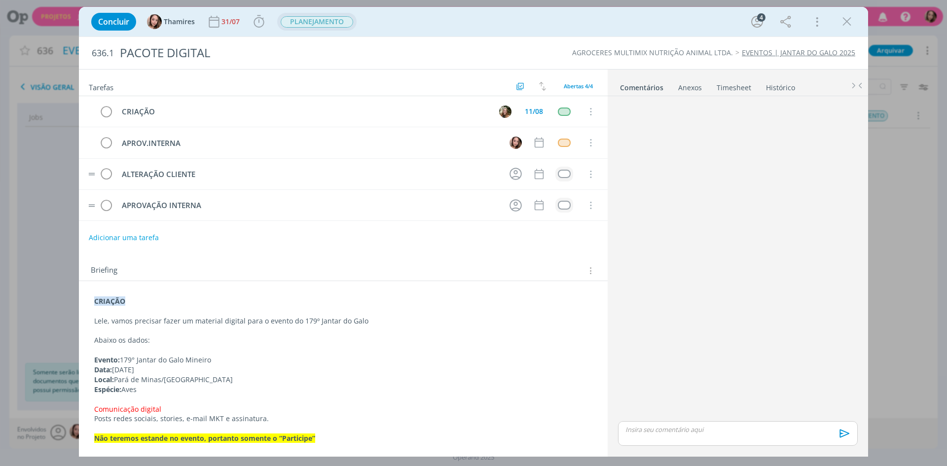
click at [290, 18] on span "PLANEJAMENTO" at bounding box center [317, 21] width 73 height 11
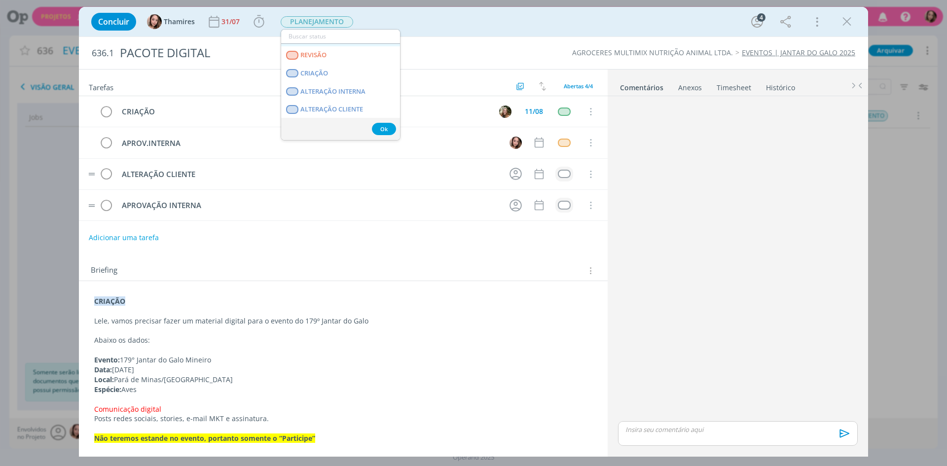
scroll to position [49, 0]
click at [326, 60] on span "CRIAÇÃO" at bounding box center [315, 58] width 28 height 8
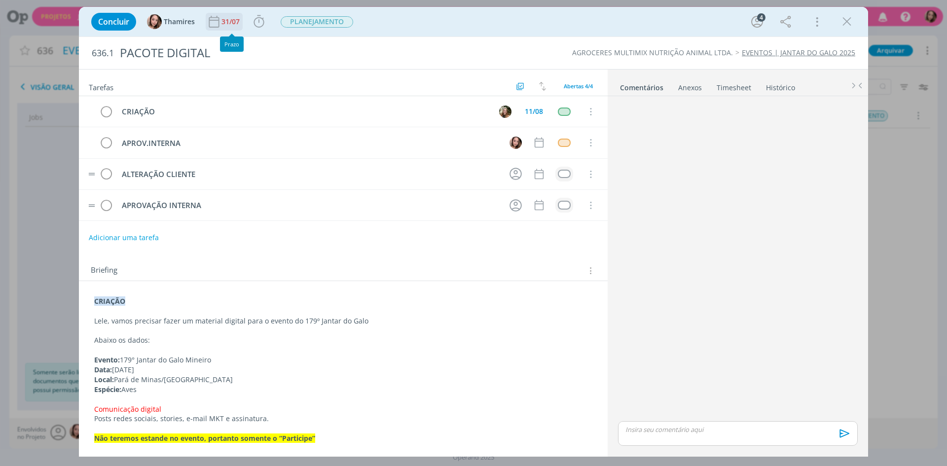
click at [226, 24] on div "31/07" at bounding box center [232, 21] width 20 height 7
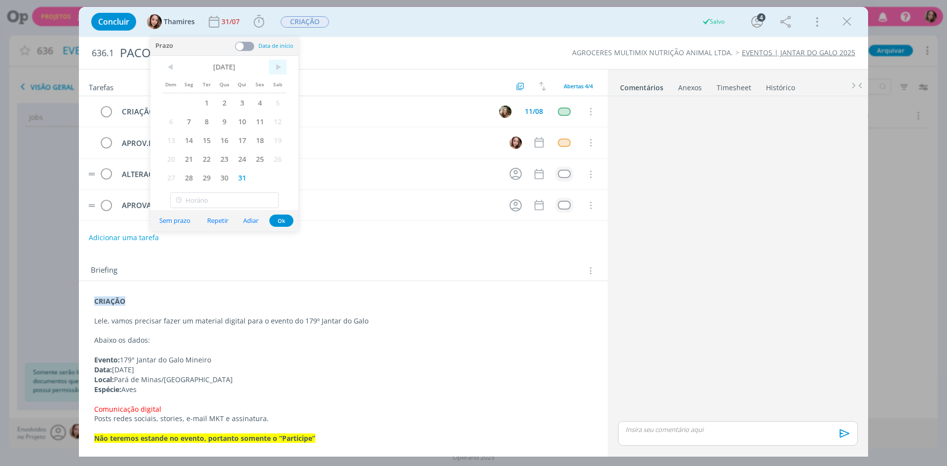
click at [278, 66] on span ">" at bounding box center [278, 67] width 18 height 15
click at [179, 72] on span "<" at bounding box center [171, 67] width 18 height 15
click at [193, 147] on span "11" at bounding box center [189, 140] width 18 height 19
click at [289, 241] on button "Ok" at bounding box center [281, 239] width 24 height 12
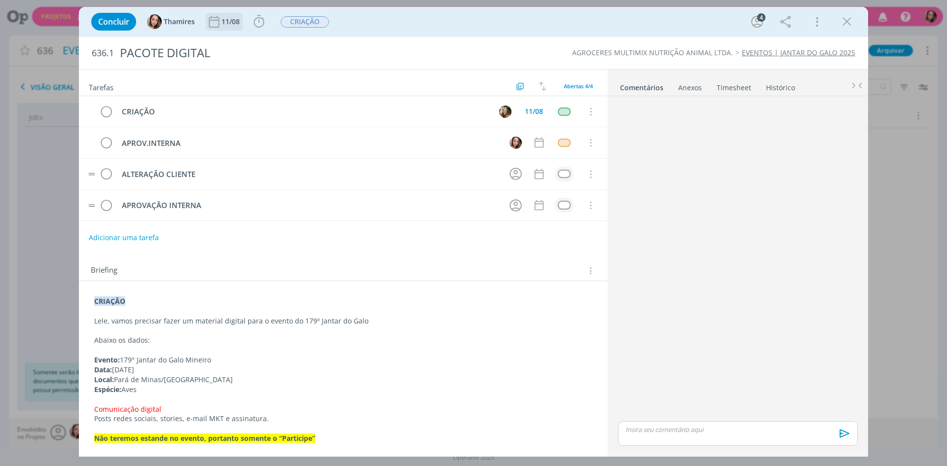
click at [217, 21] on icon "dialog" at bounding box center [214, 21] width 15 height 15
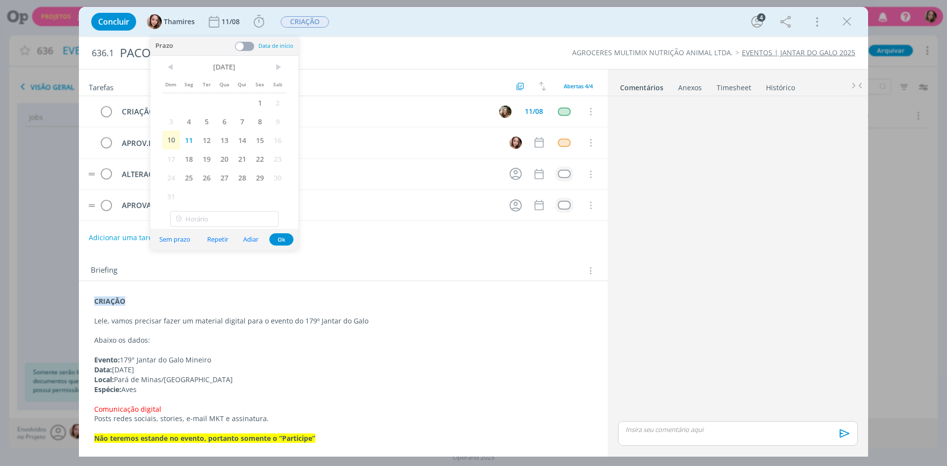
click at [180, 244] on button "Sem prazo" at bounding box center [175, 239] width 44 height 13
click at [369, 273] on div "Briefing Briefings Predefinidos Versões do Briefing Ver Briefing do Projeto" at bounding box center [345, 270] width 508 height 13
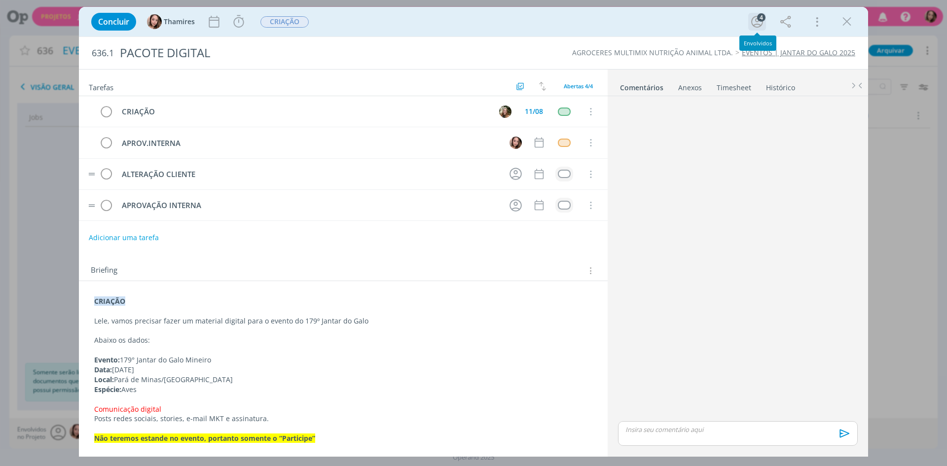
click at [756, 20] on icon "dialog" at bounding box center [758, 22] width 12 height 12
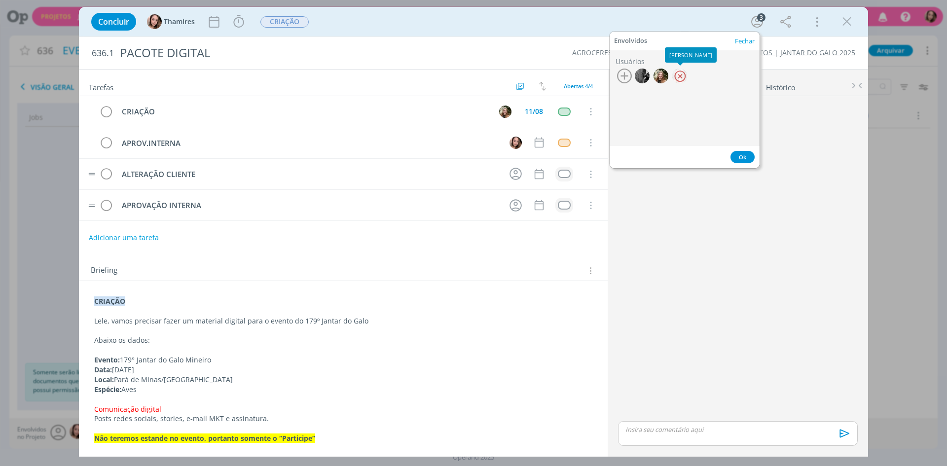
click at [684, 76] on div at bounding box center [680, 76] width 15 height 15
click at [645, 75] on div at bounding box center [642, 76] width 15 height 15
click at [741, 158] on button "Ok" at bounding box center [743, 157] width 24 height 12
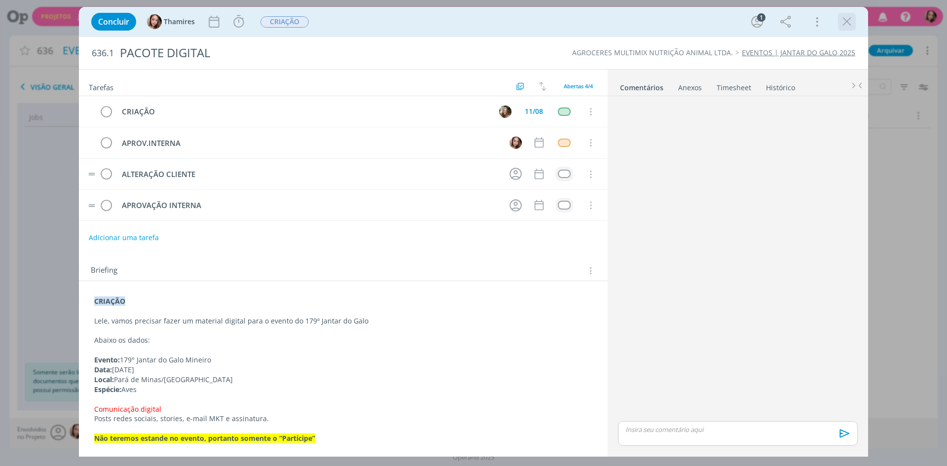
click at [846, 20] on icon "dialog" at bounding box center [847, 21] width 15 height 15
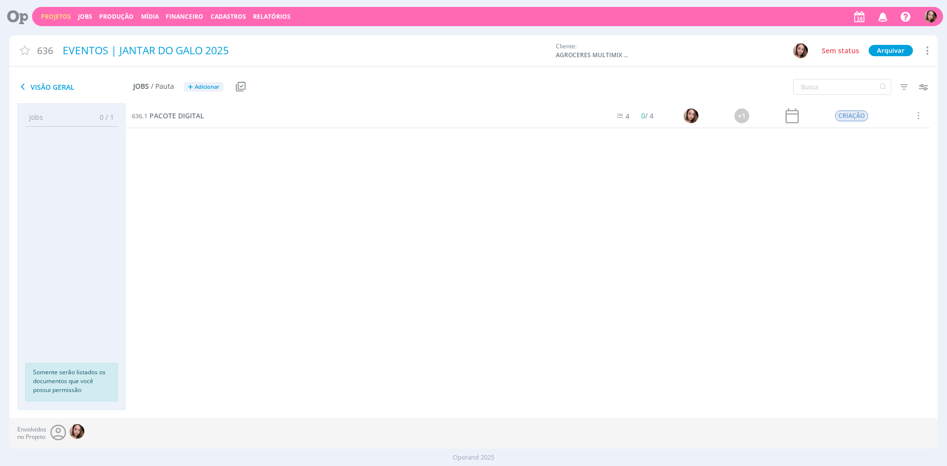
click at [920, 113] on span at bounding box center [918, 115] width 11 height 13
click at [558, 230] on div "636.1 PACOTE DIGITAL 4 0 / 4 +1 CRIAÇÃO" at bounding box center [528, 247] width 805 height 287
click at [179, 113] on span "PACOTE DIGITAL" at bounding box center [177, 115] width 55 height 9
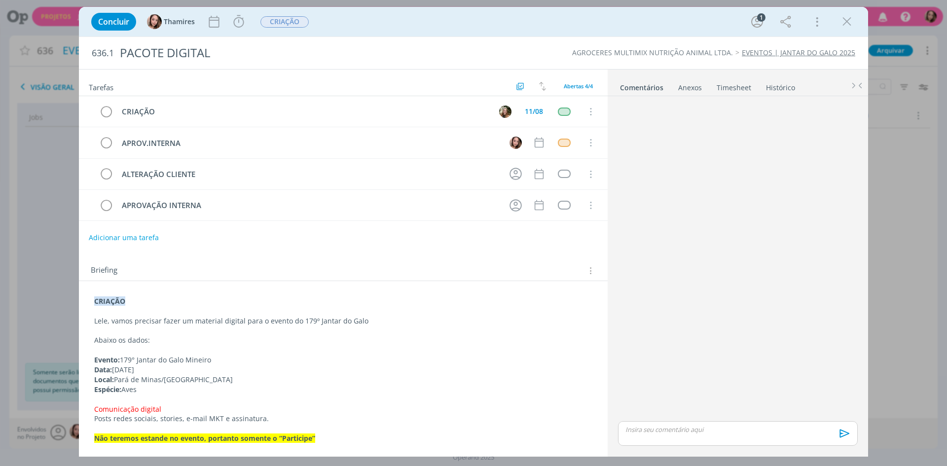
scroll to position [100, 0]
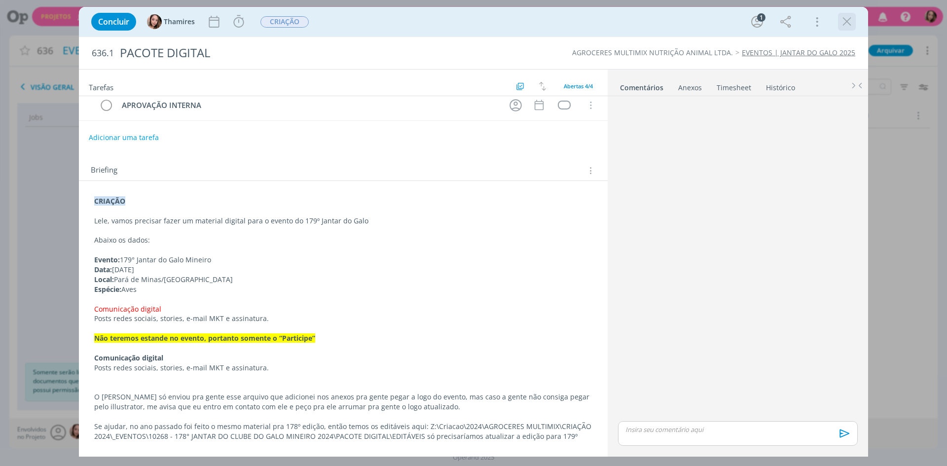
click at [847, 22] on icon "dialog" at bounding box center [847, 21] width 15 height 15
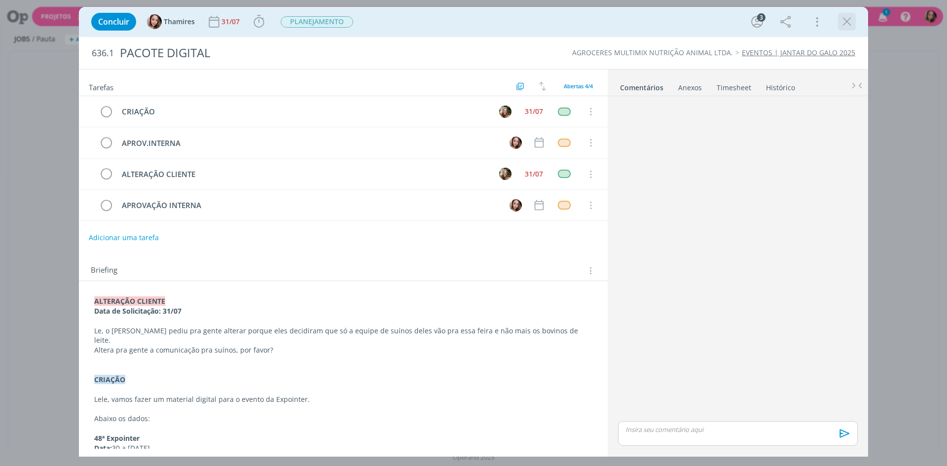
click at [847, 22] on icon "dialog" at bounding box center [847, 21] width 15 height 15
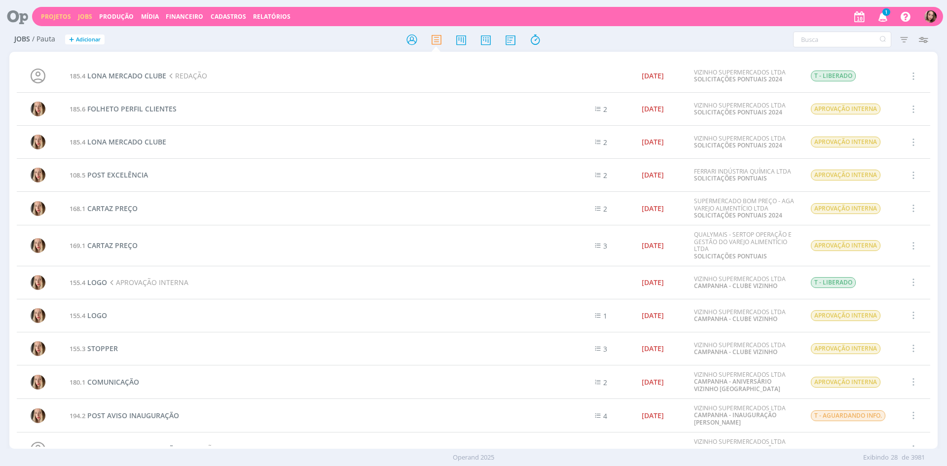
click at [59, 15] on link "Projetos" at bounding box center [56, 16] width 30 height 8
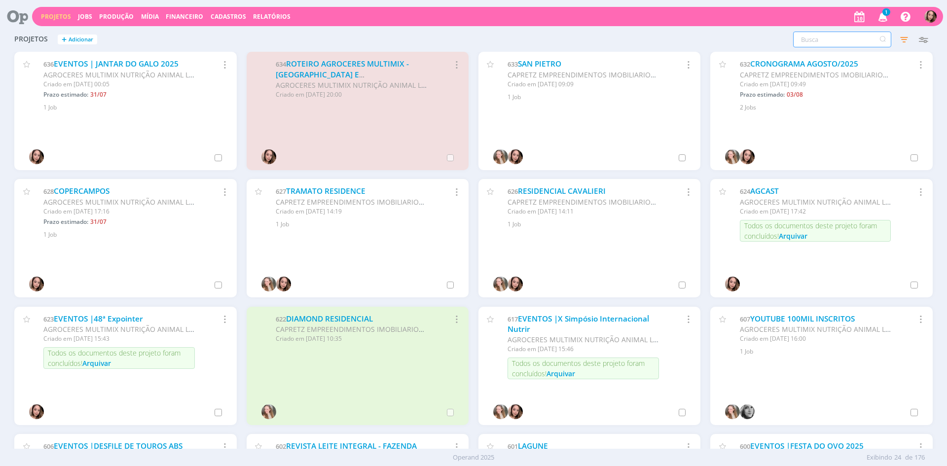
click at [811, 39] on input "text" at bounding box center [842, 40] width 98 height 16
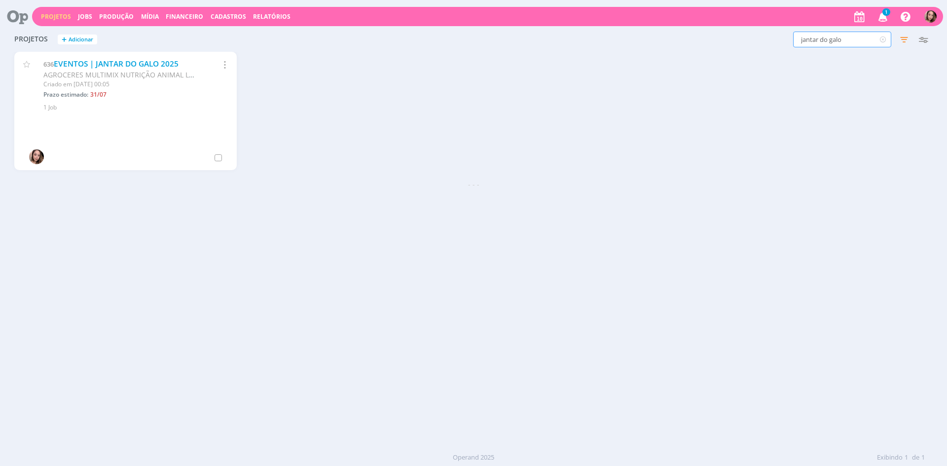
click at [832, 40] on input "jantar do galo" at bounding box center [842, 40] width 98 height 16
type input "galo"
